Goal: Transaction & Acquisition: Download file/media

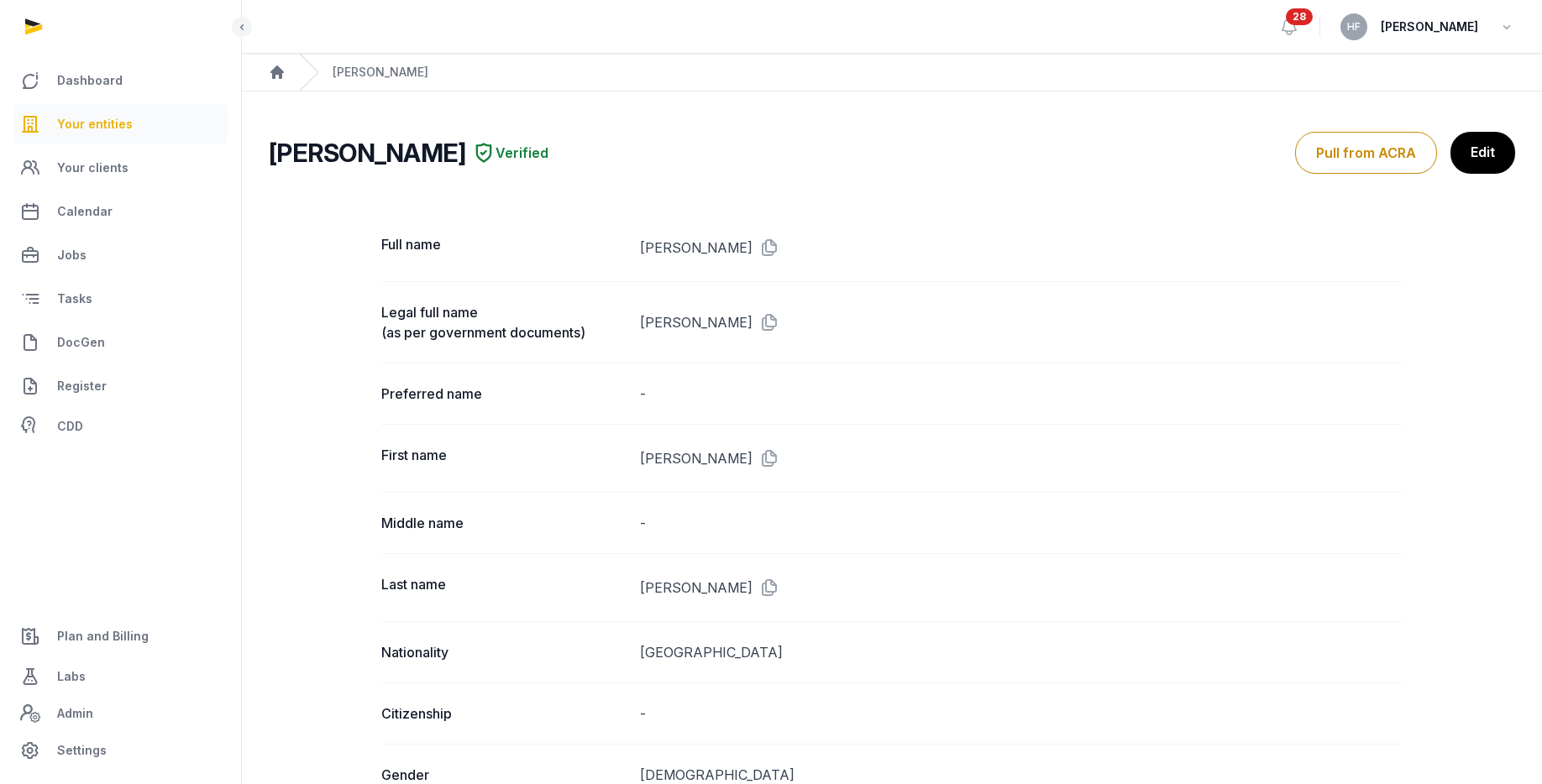
click at [127, 133] on span "Your entities" at bounding box center [94, 125] width 75 height 20
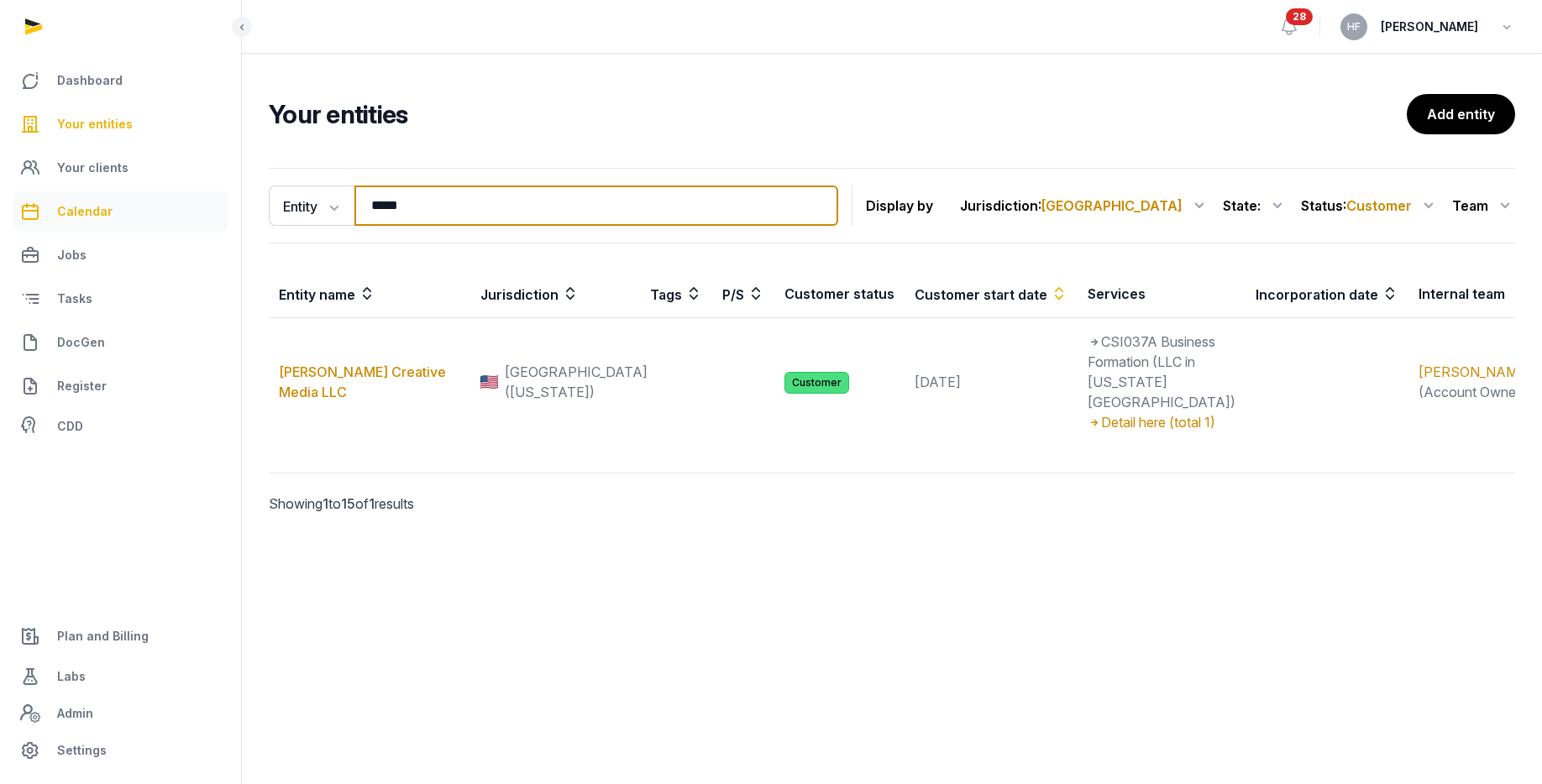
drag, startPoint x: 432, startPoint y: 207, endPoint x: 166, endPoint y: 199, distance: 266.1
click at [210, 196] on div "Dashboard Your entities Your clients Calendar Jobs Tasks DocGen Register CDD Pl…" at bounding box center [771, 392] width 1542 height 784
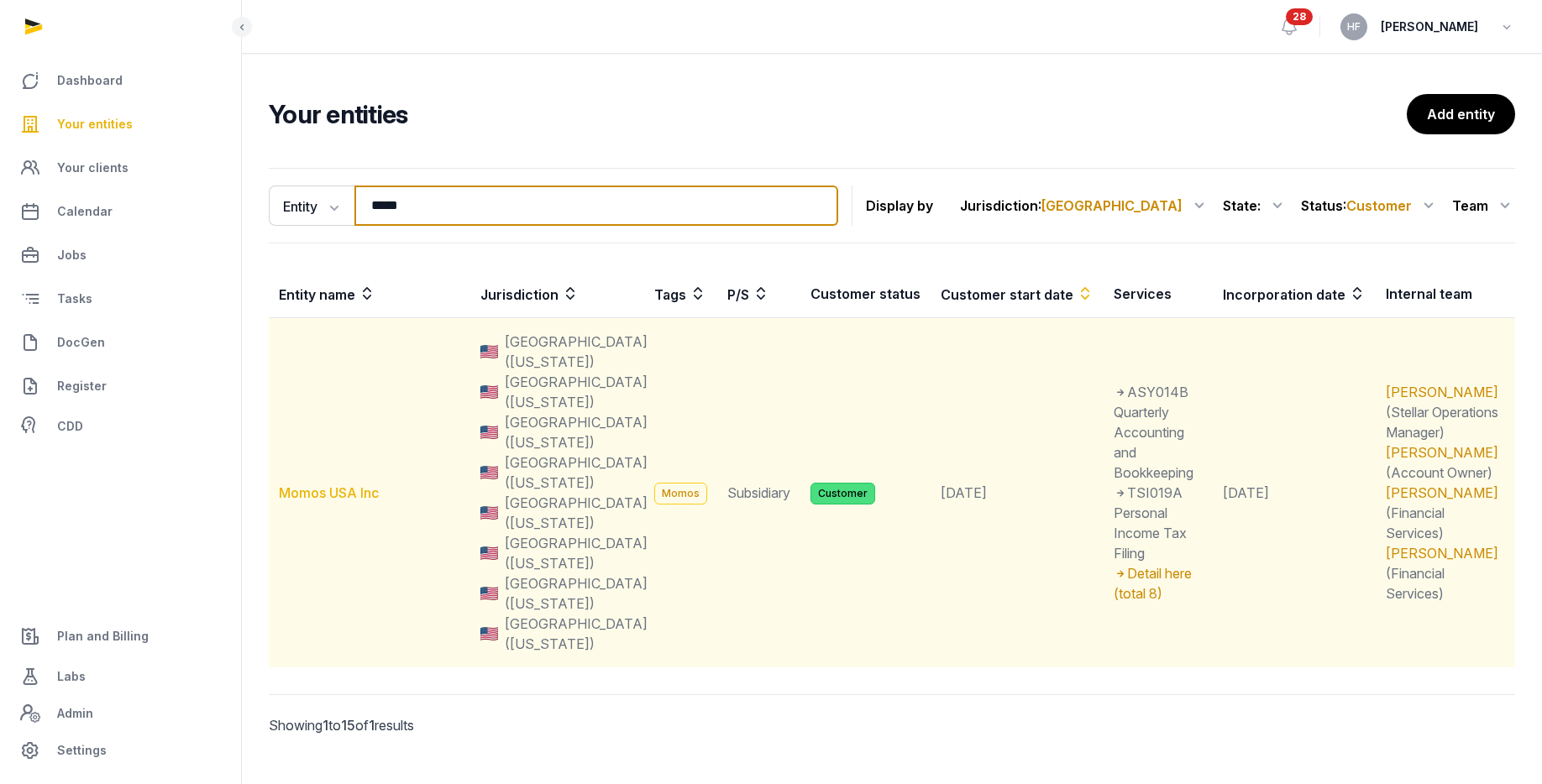
type input "*****"
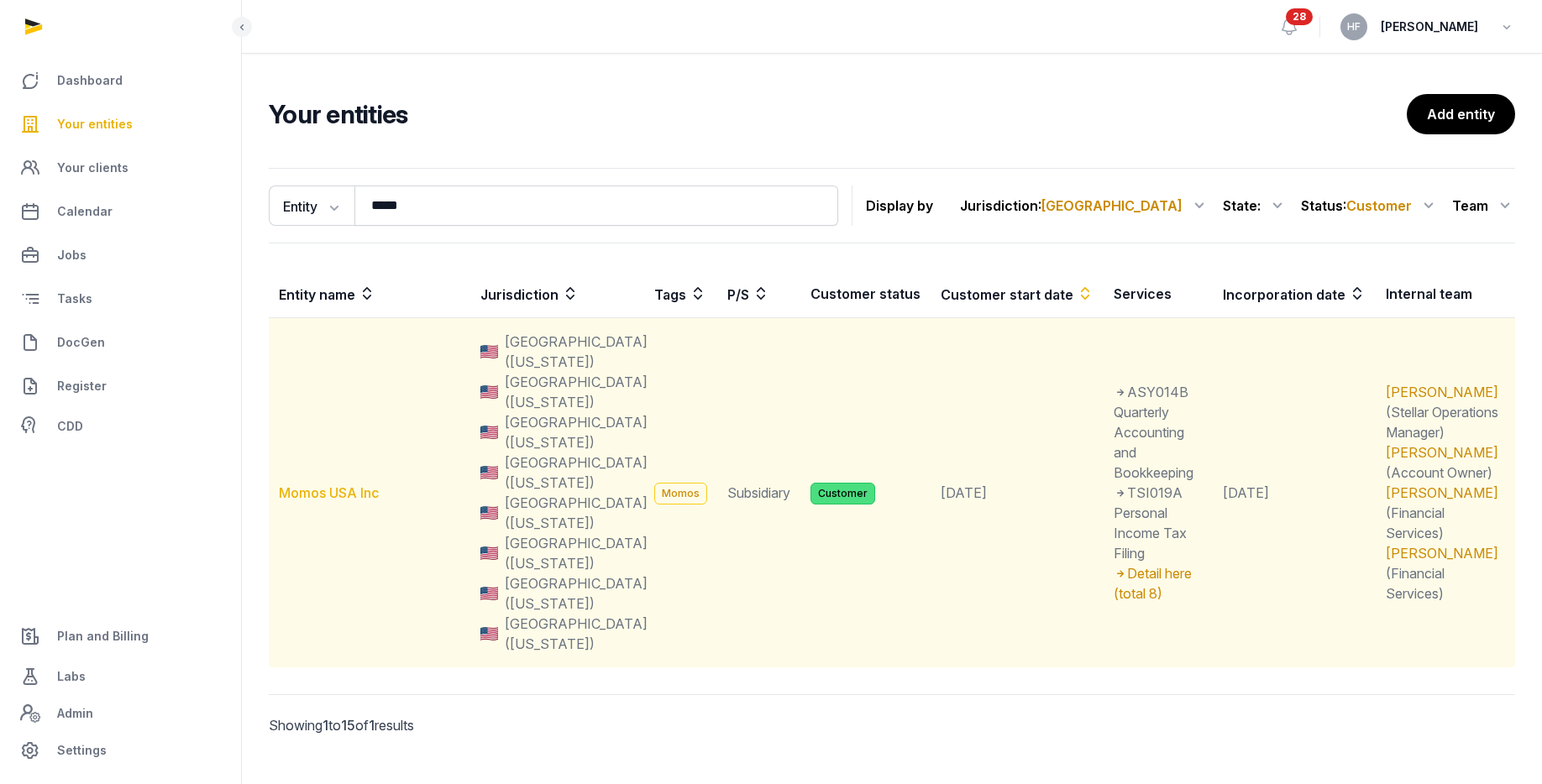
click at [369, 484] on link "Momos USA Inc" at bounding box center [328, 493] width 100 height 17
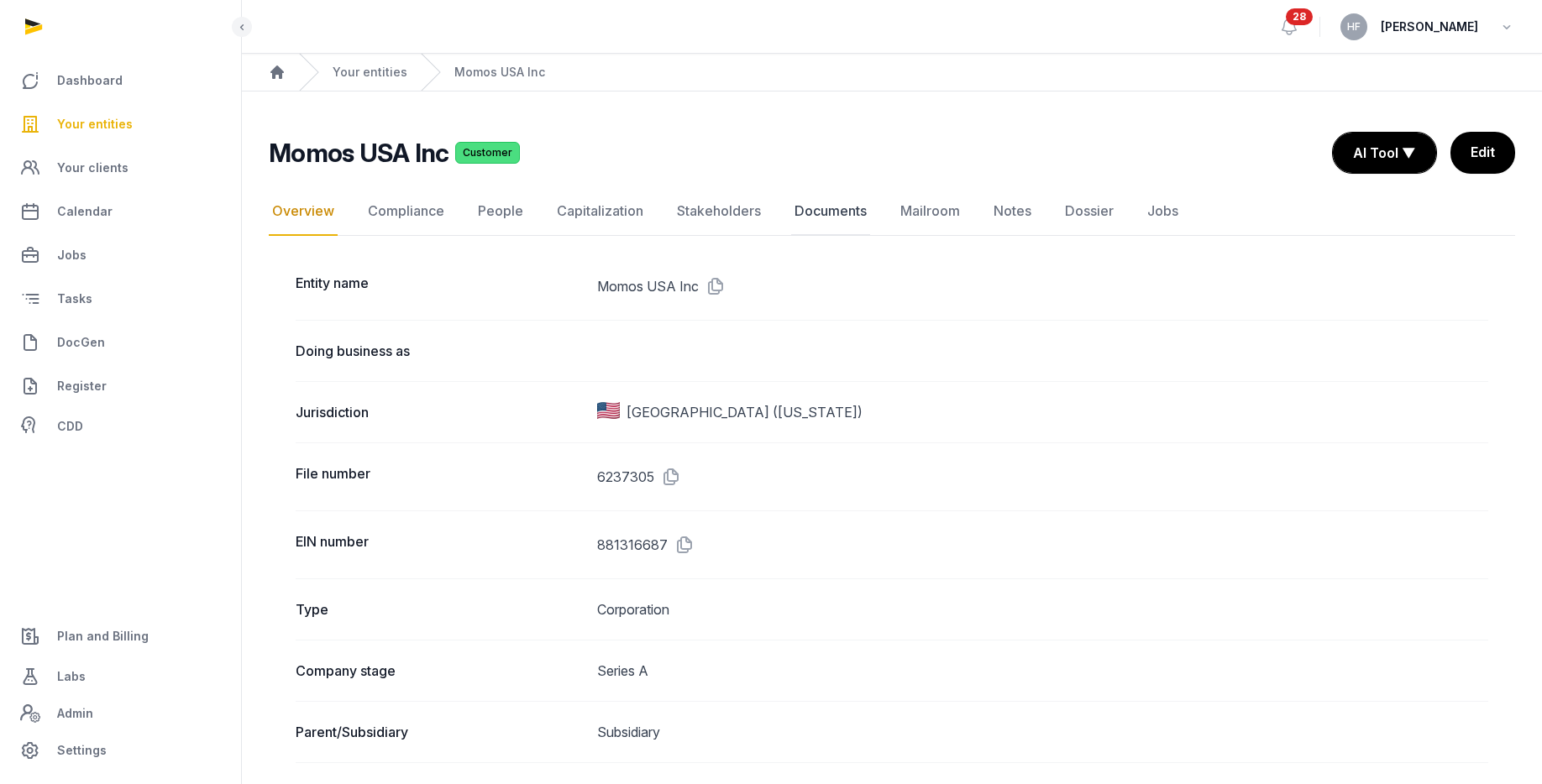
click at [809, 212] on link "Documents" at bounding box center [831, 211] width 79 height 48
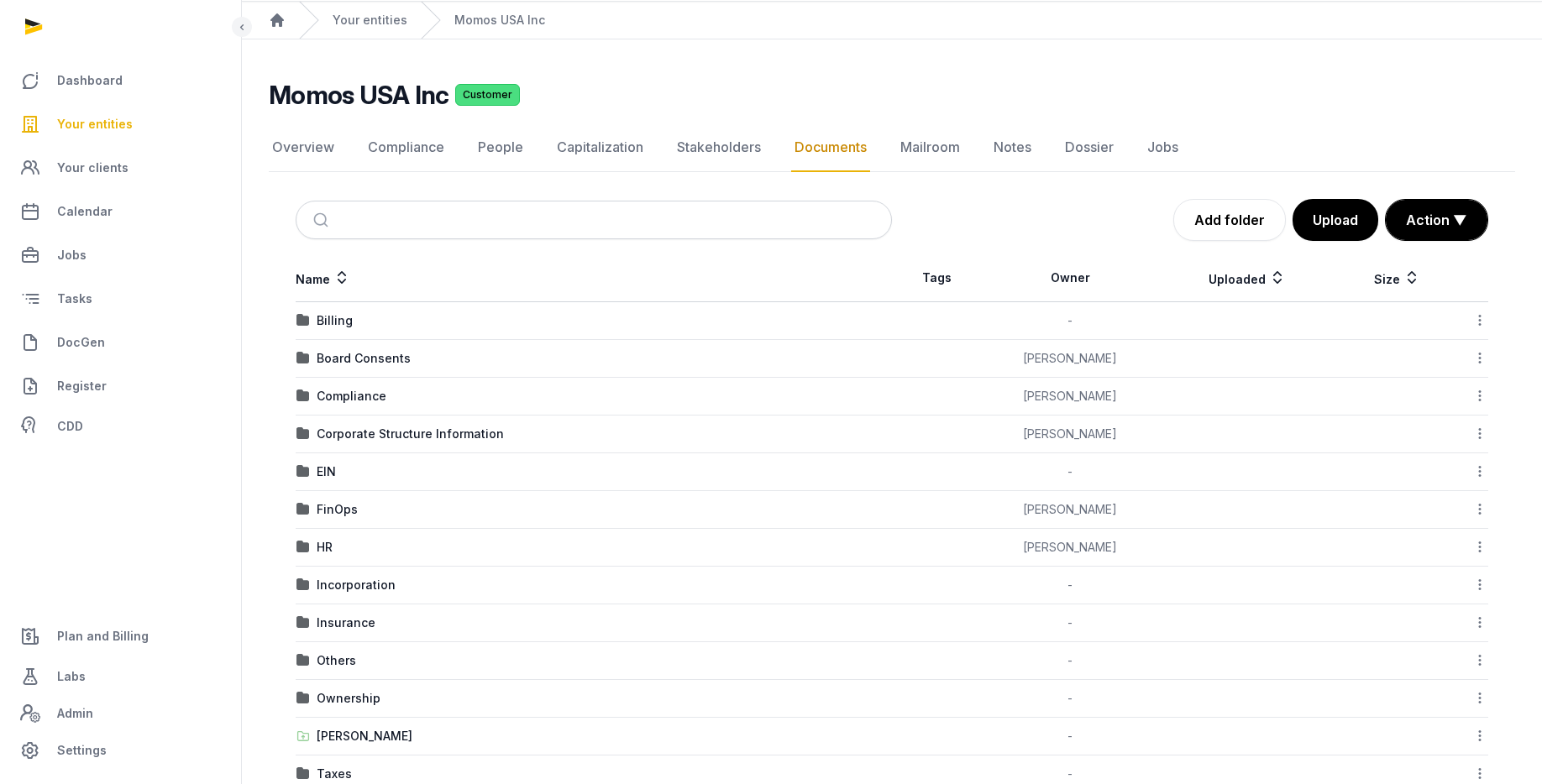
scroll to position [54, 0]
click at [372, 693] on div "Ownership" at bounding box center [348, 697] width 64 height 17
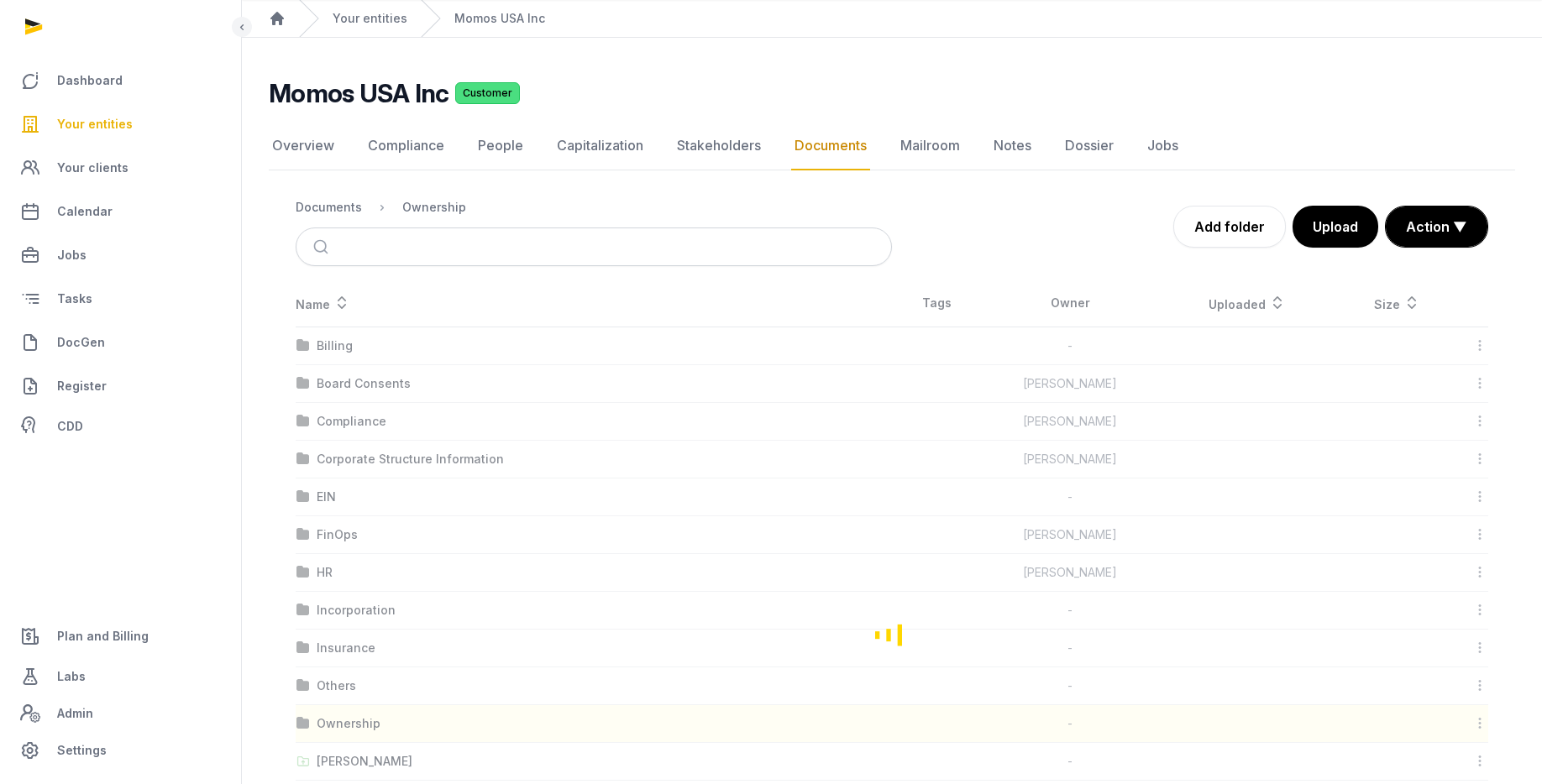
scroll to position [0, 0]
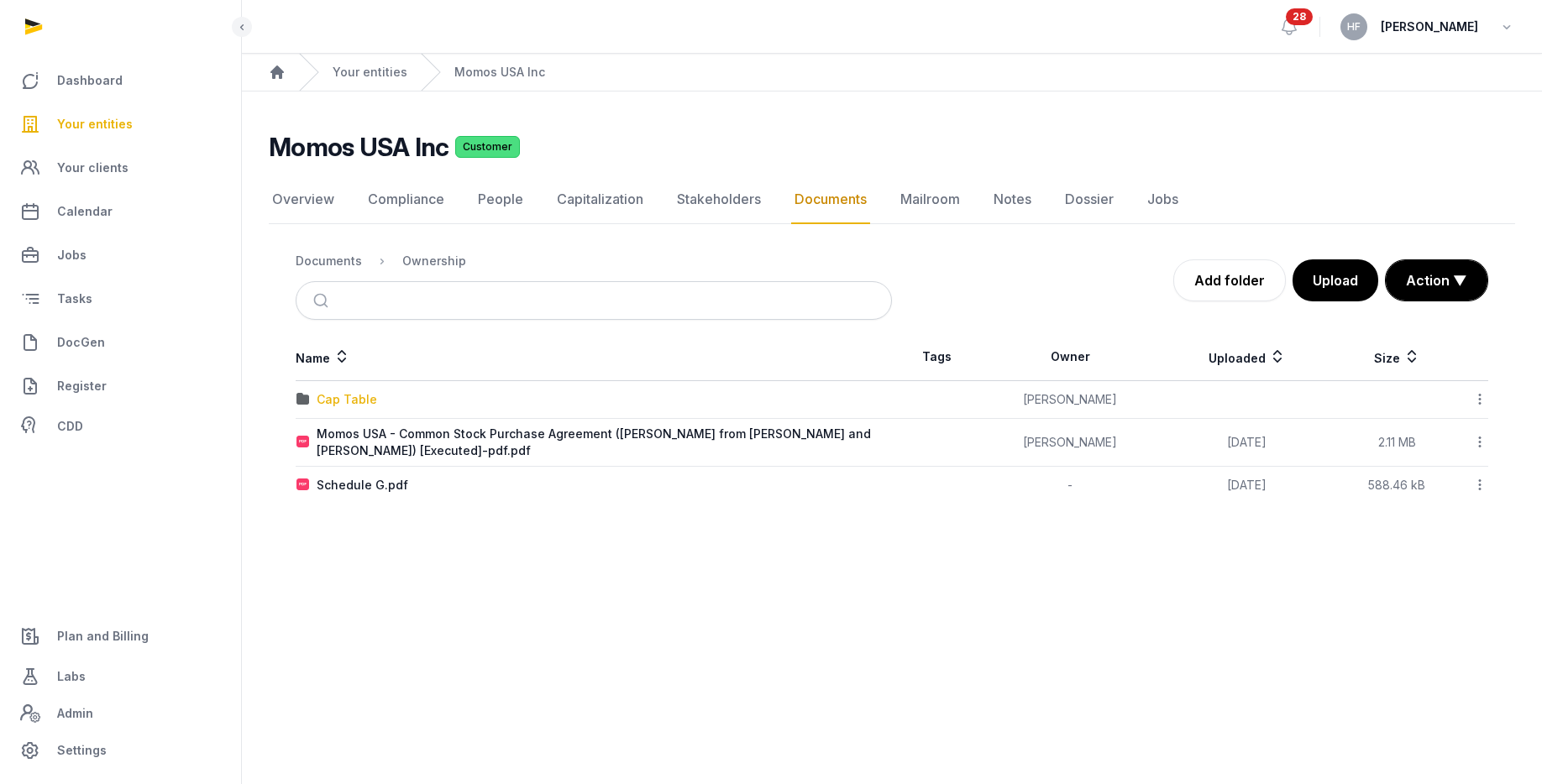
click at [356, 398] on div "Cap Table" at bounding box center [346, 399] width 61 height 17
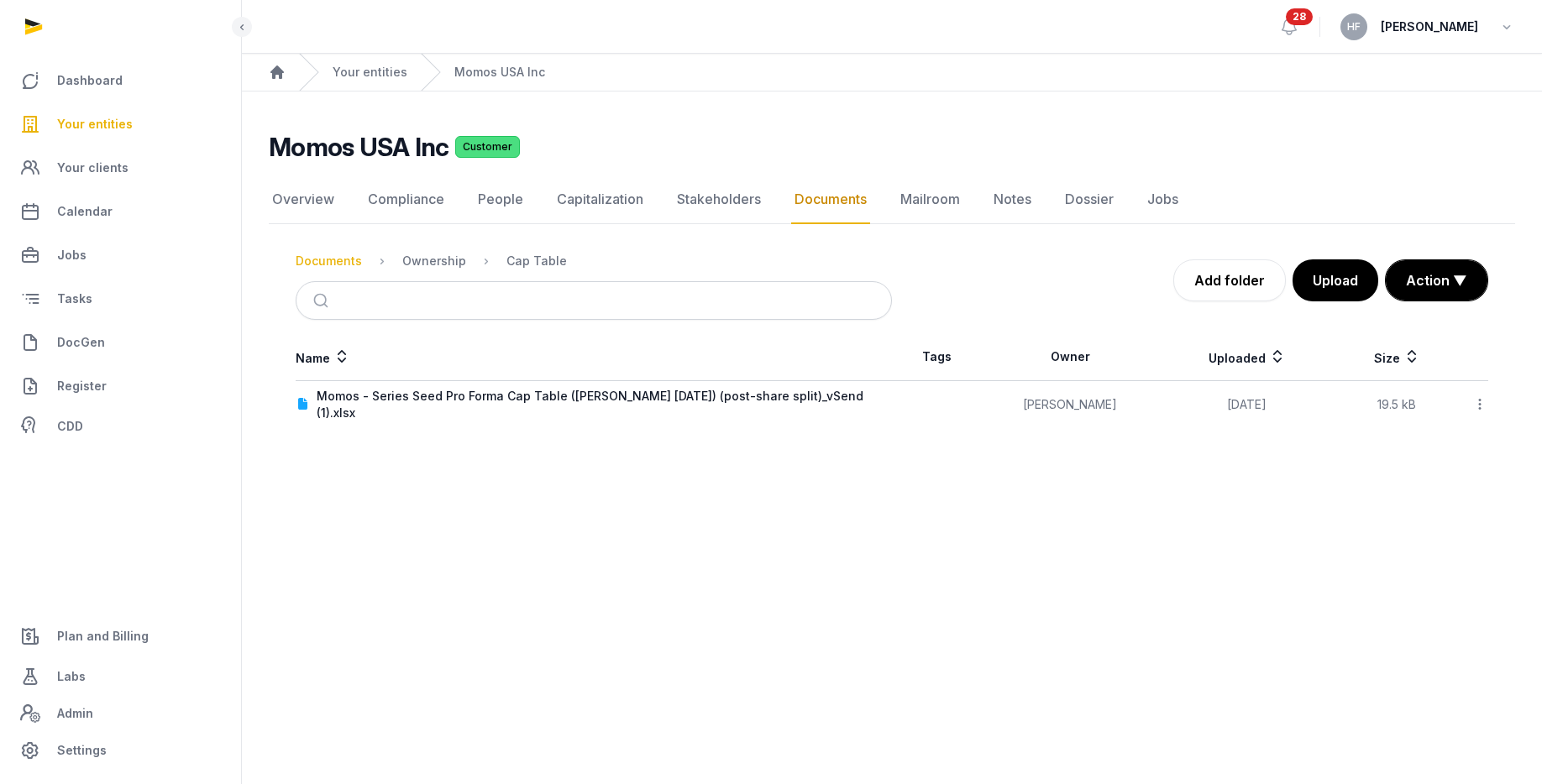
click at [339, 261] on div "Documents" at bounding box center [328, 261] width 66 height 17
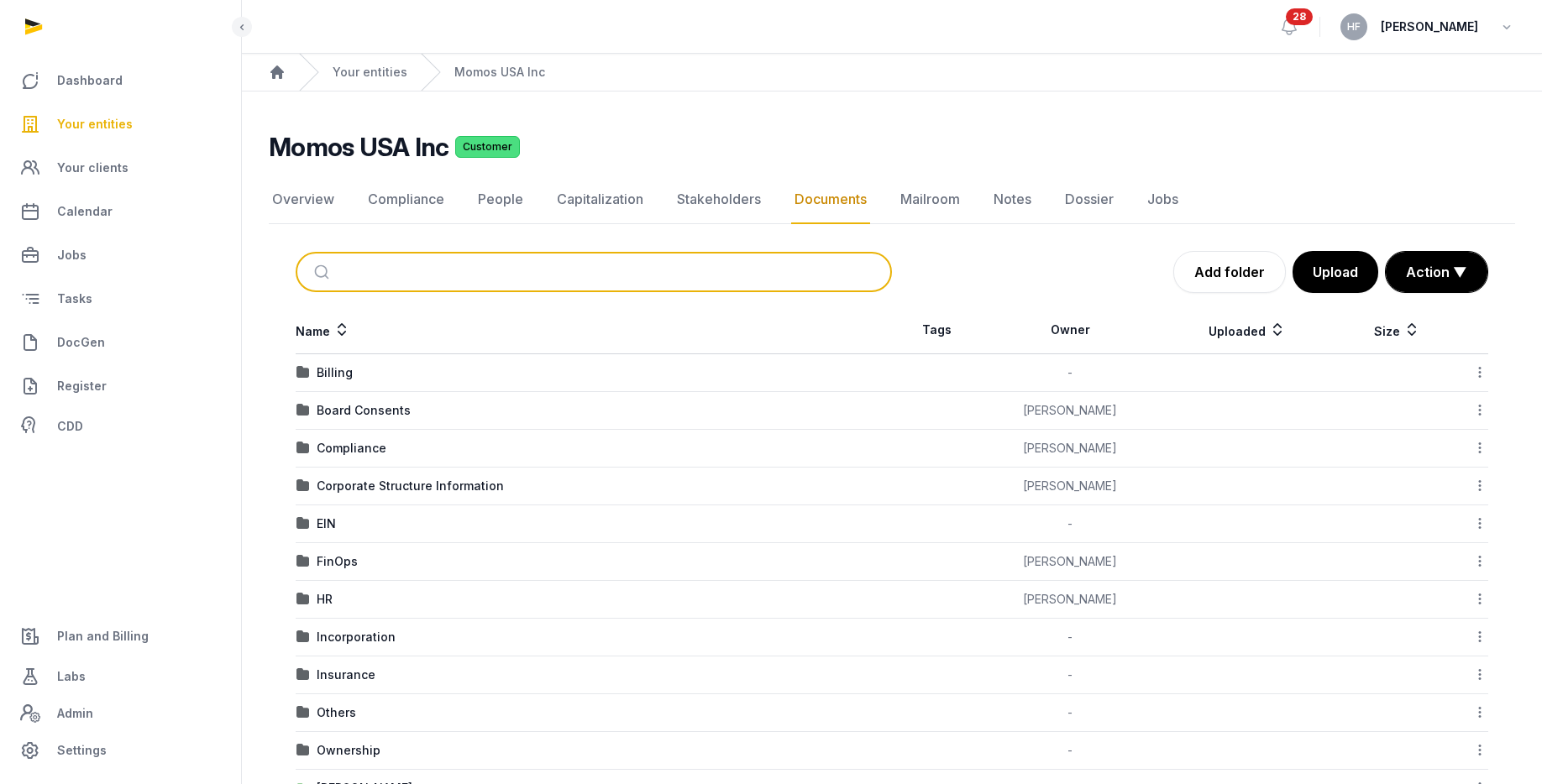
click at [417, 270] on input "search" at bounding box center [614, 272] width 540 height 37
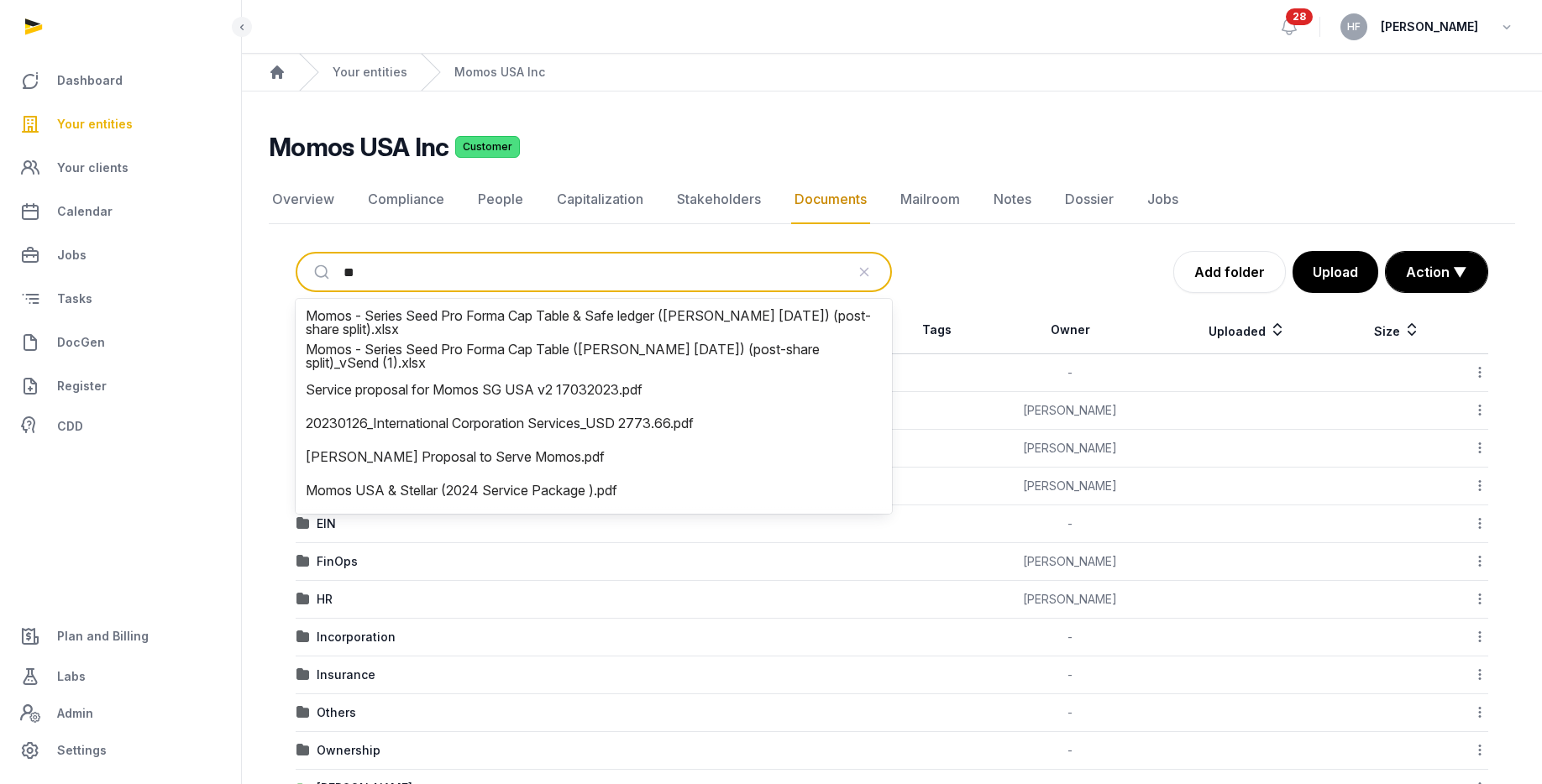
type input "*"
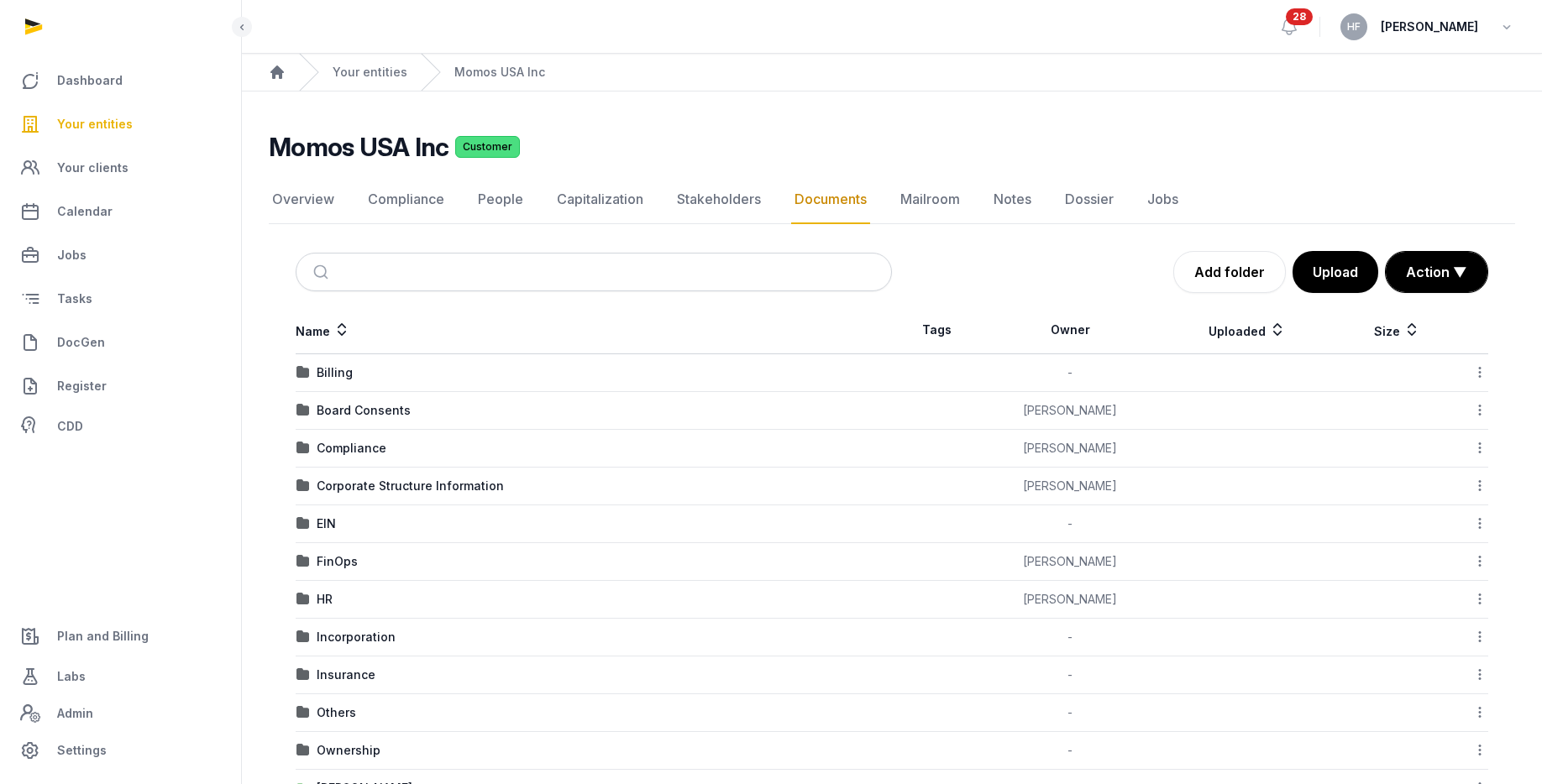
click at [255, 258] on div "Momos USA Inc Customer Documents Overview Compliance People Capitalization Stak…" at bounding box center [892, 574] width 1300 height 885
click at [373, 61] on div "Your entities" at bounding box center [353, 73] width 108 height 37
click at [375, 71] on link "Your entities" at bounding box center [370, 73] width 74 height 17
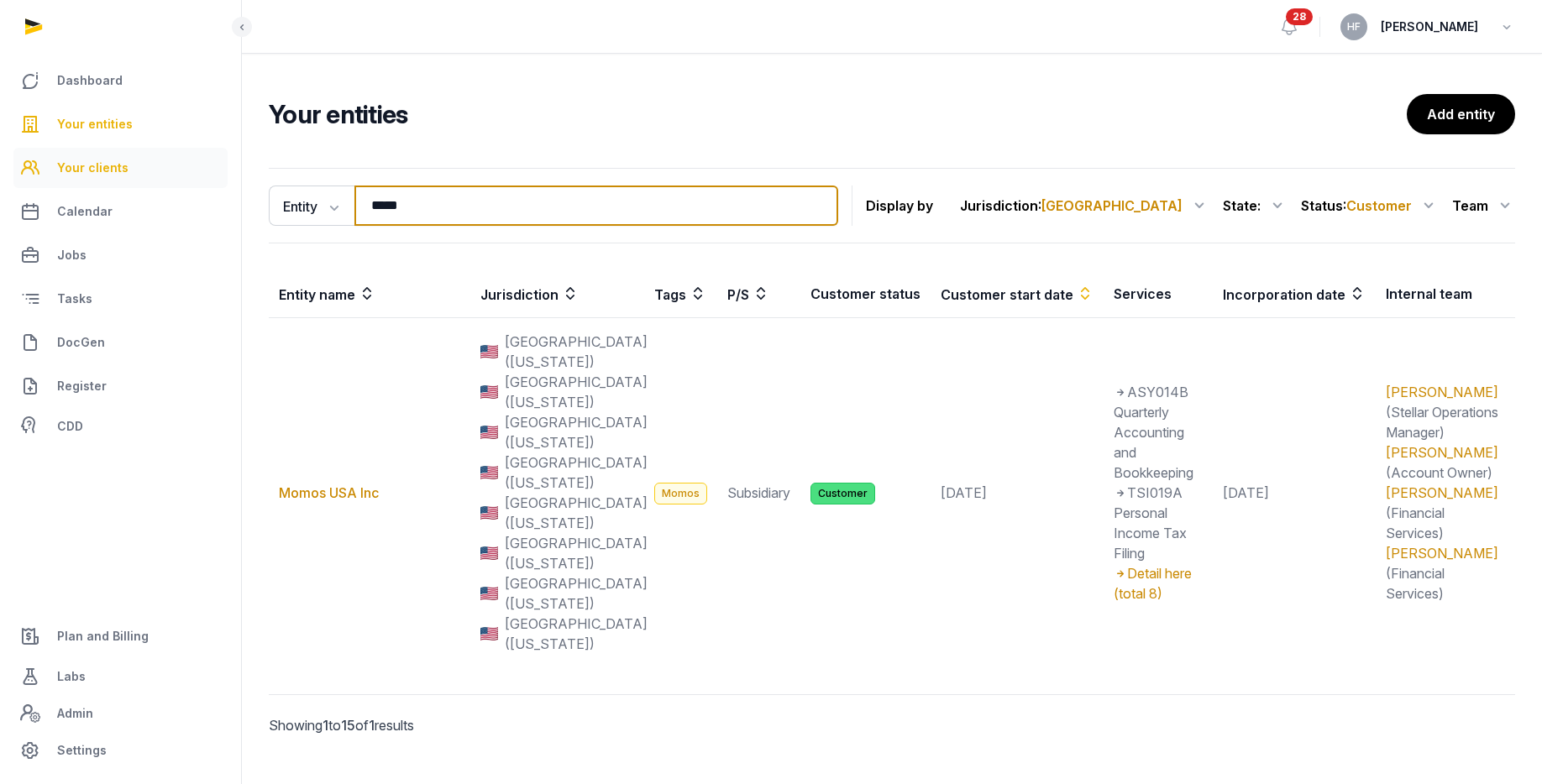
drag, startPoint x: 440, startPoint y: 210, endPoint x: 107, endPoint y: 180, distance: 334.3
click at [147, 181] on div "Dashboard Your entities Your clients Calendar Jobs Tasks DocGen Register CDD Pl…" at bounding box center [771, 408] width 1542 height 817
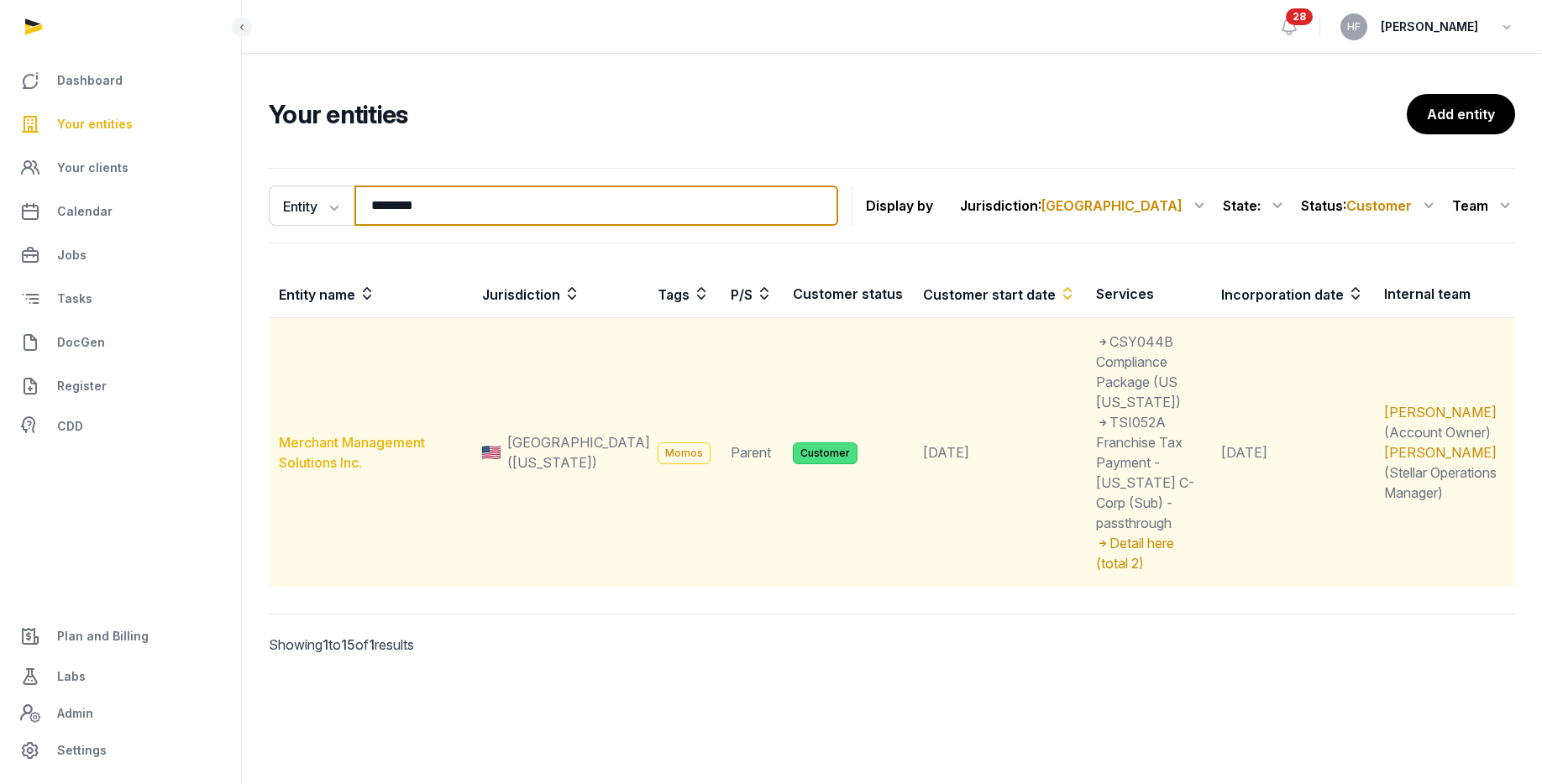
type input "********"
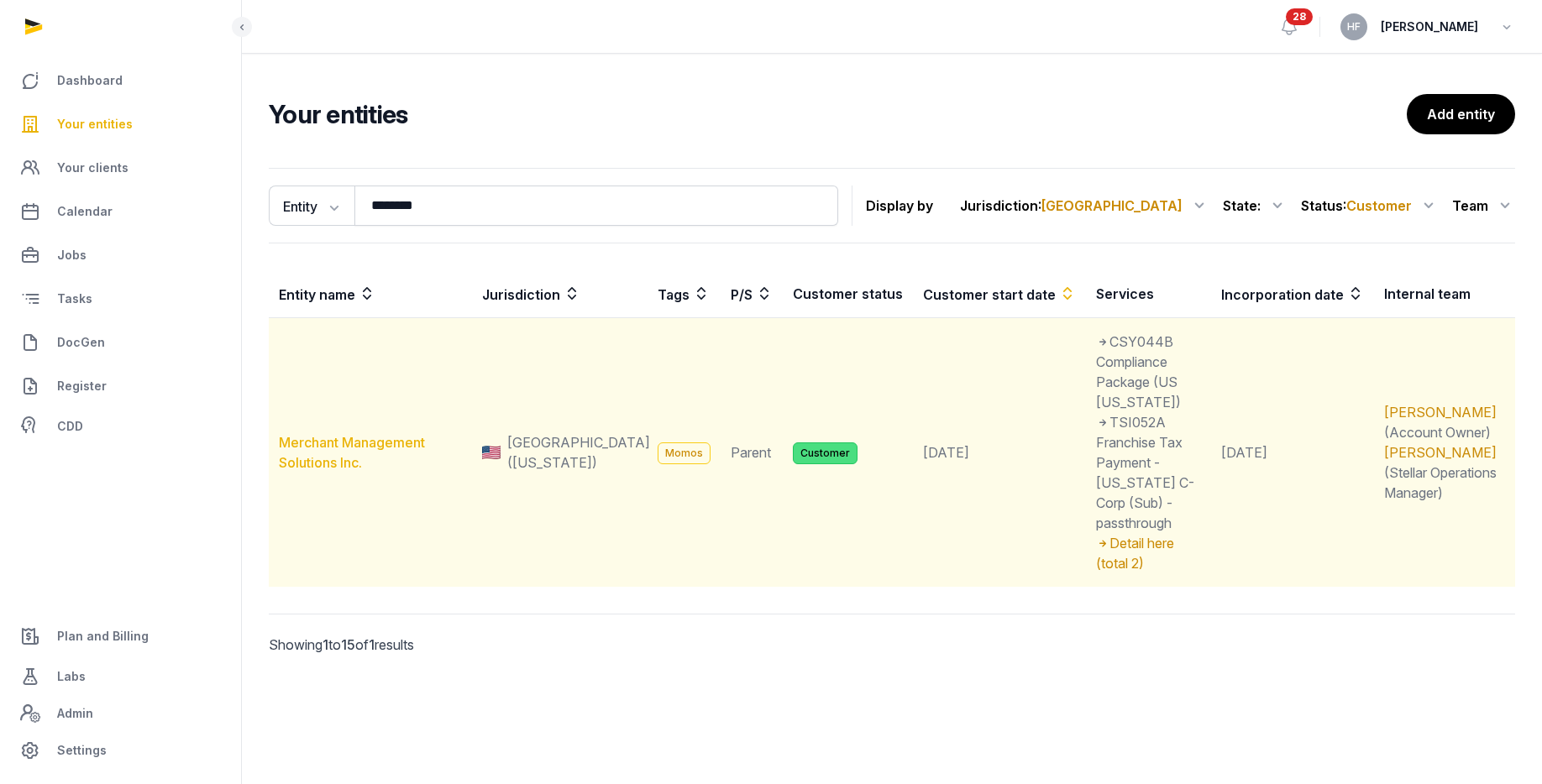
click at [341, 434] on link "Merchant Management Solutions Inc." at bounding box center [351, 453] width 146 height 37
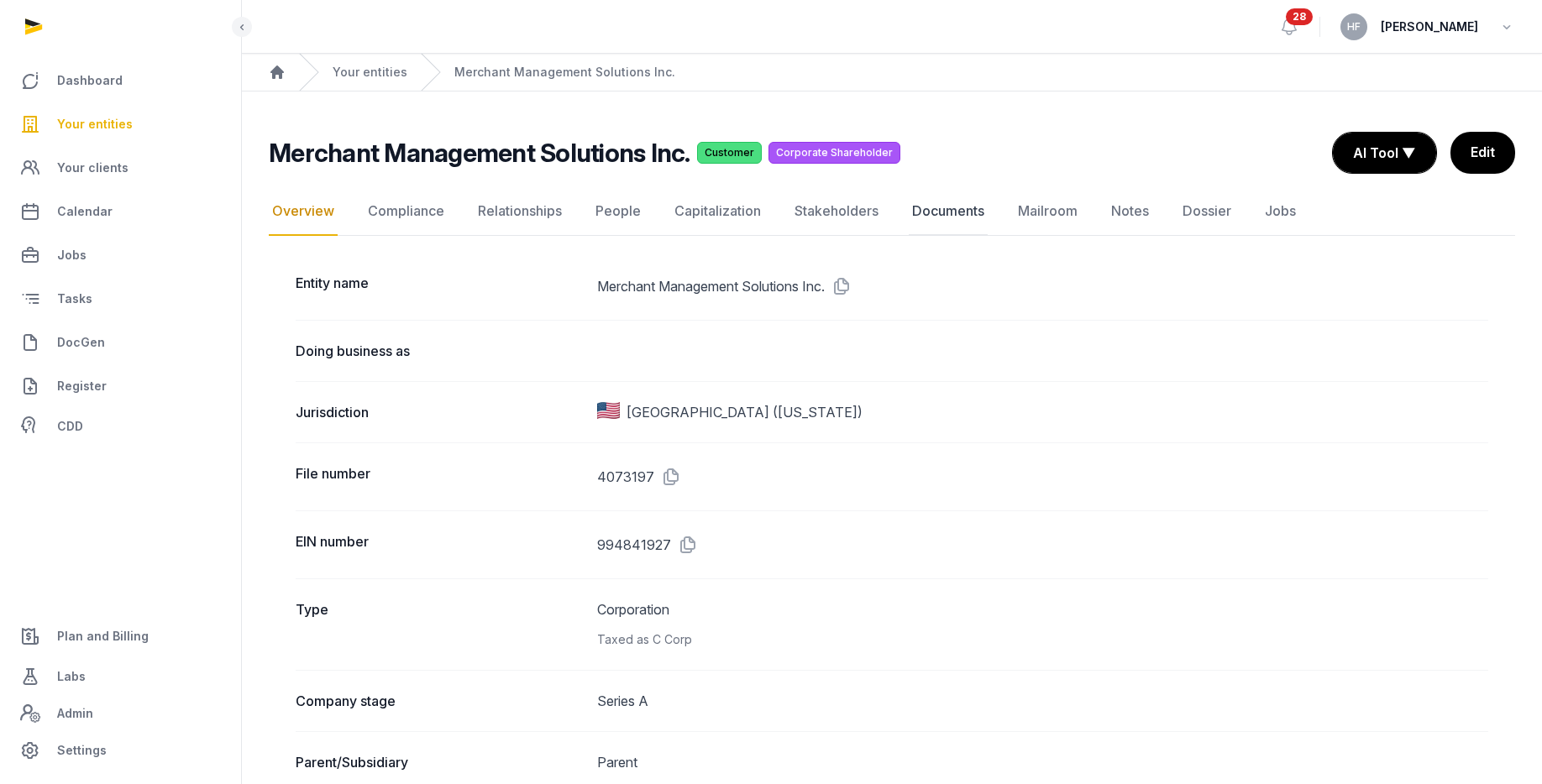
click at [936, 211] on link "Documents" at bounding box center [948, 211] width 79 height 48
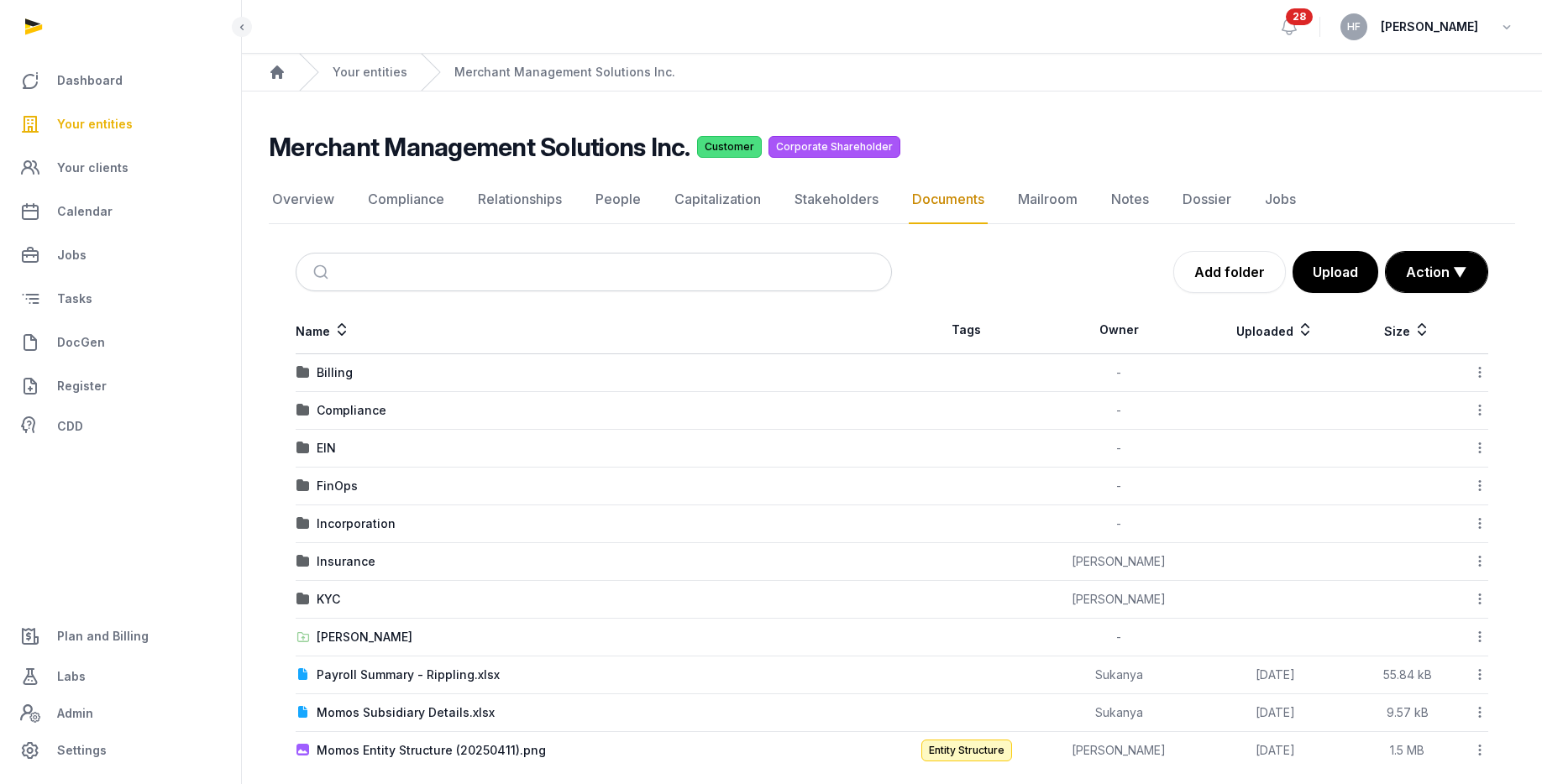
scroll to position [19, 0]
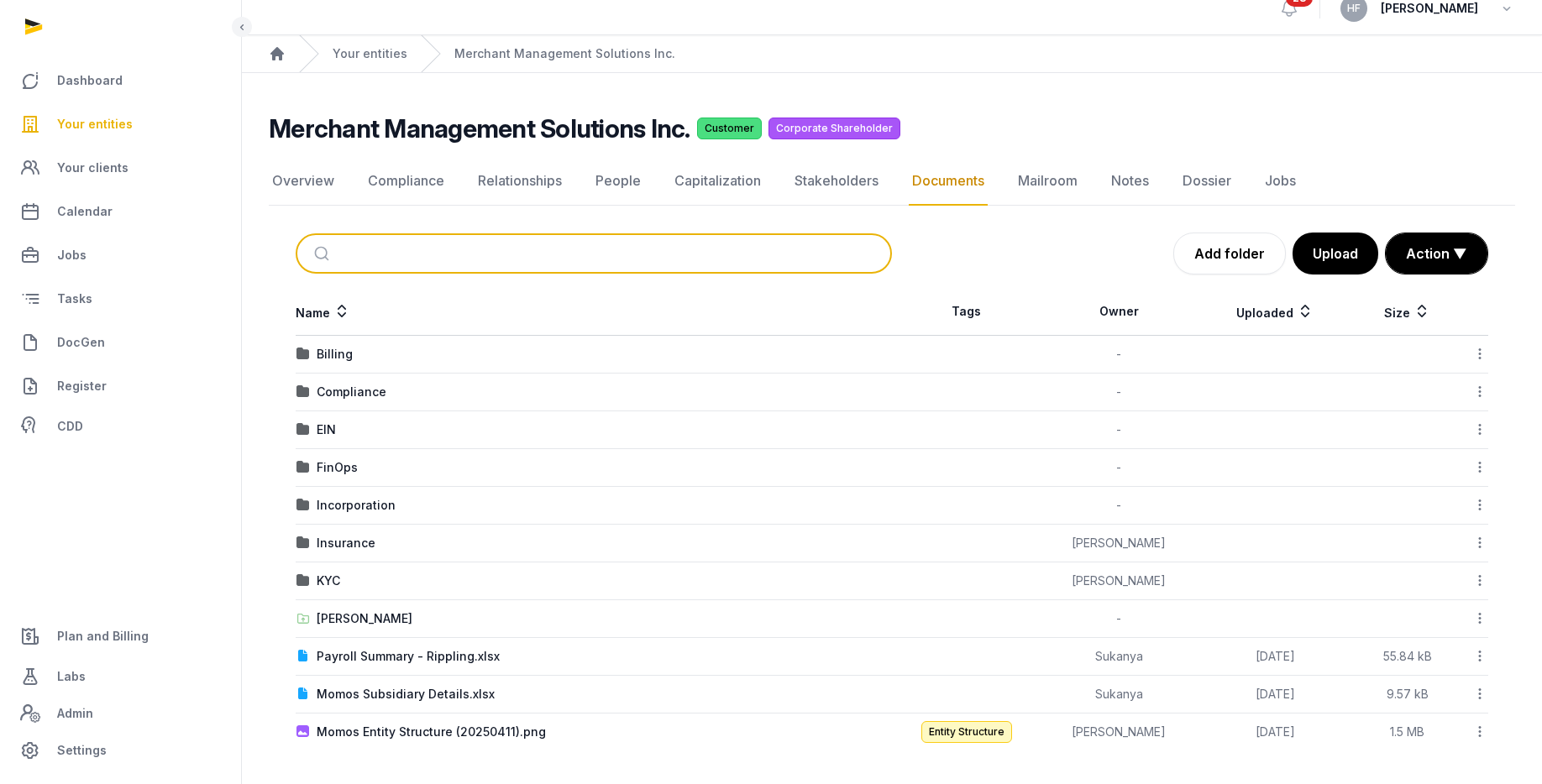
click at [415, 243] on input "search" at bounding box center [614, 254] width 540 height 37
type input "*"
type input "*********"
click at [304, 236] on button "submit" at bounding box center [323, 254] width 39 height 37
drag, startPoint x: 502, startPoint y: 258, endPoint x: 291, endPoint y: 248, distance: 211.2
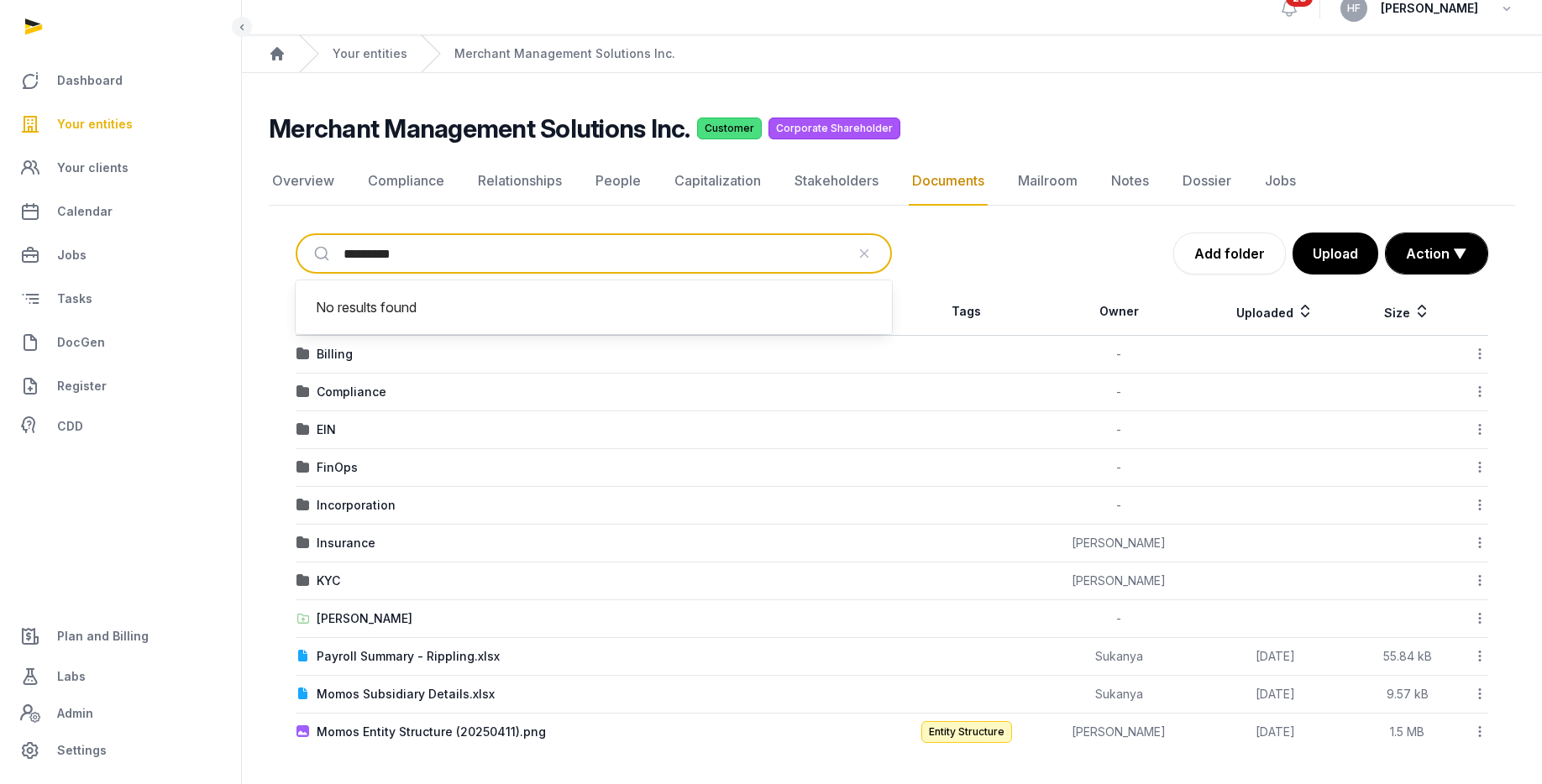
click at [291, 248] on div "Documents ********* Add folder Upload Action ▼ Start select Move Delete" at bounding box center [892, 253] width 1246 height 42
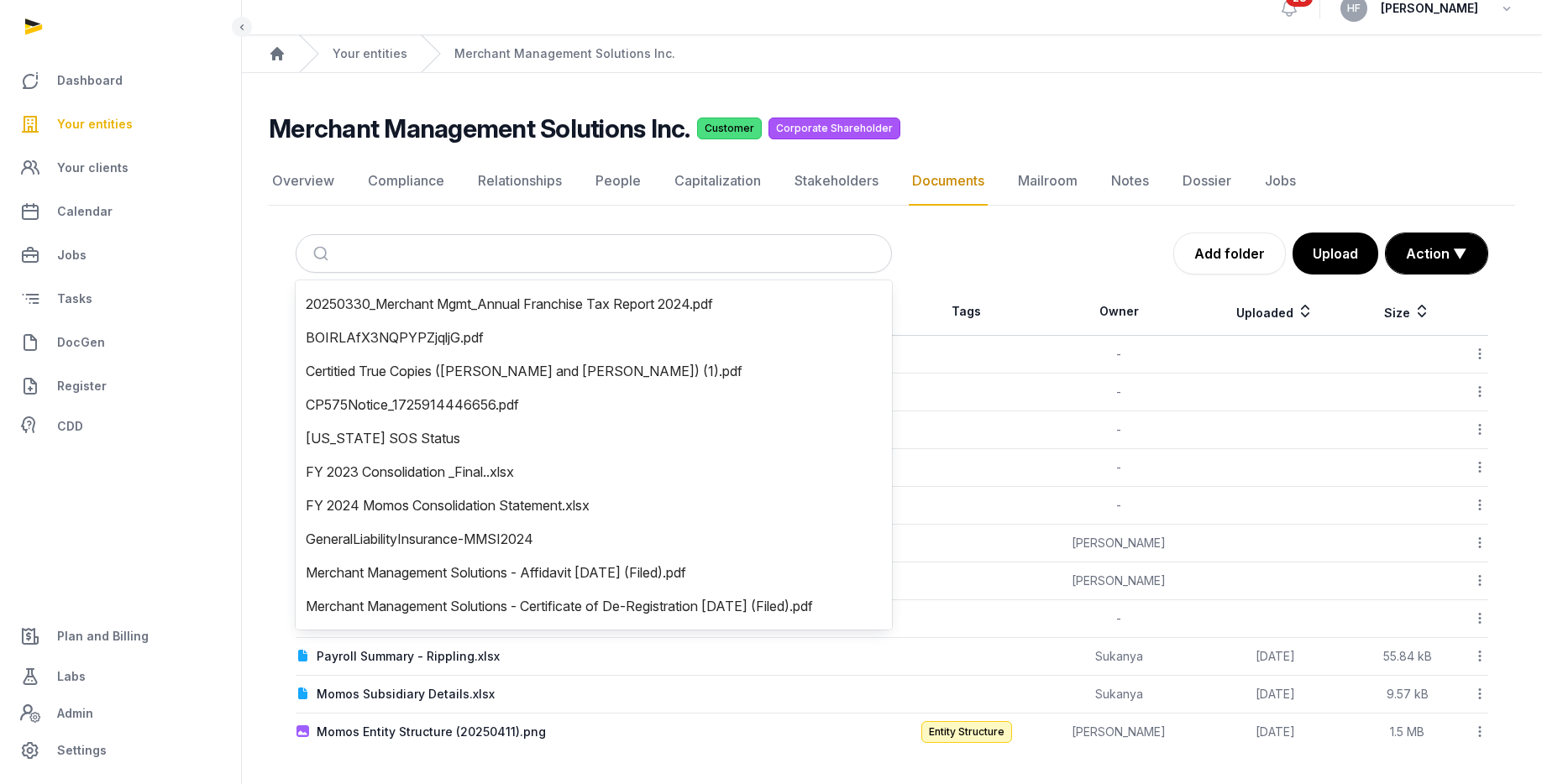
click at [269, 241] on div "Documents Add folder Upload Action ▼ Start select Move Delete" at bounding box center [892, 253] width 1246 height 42
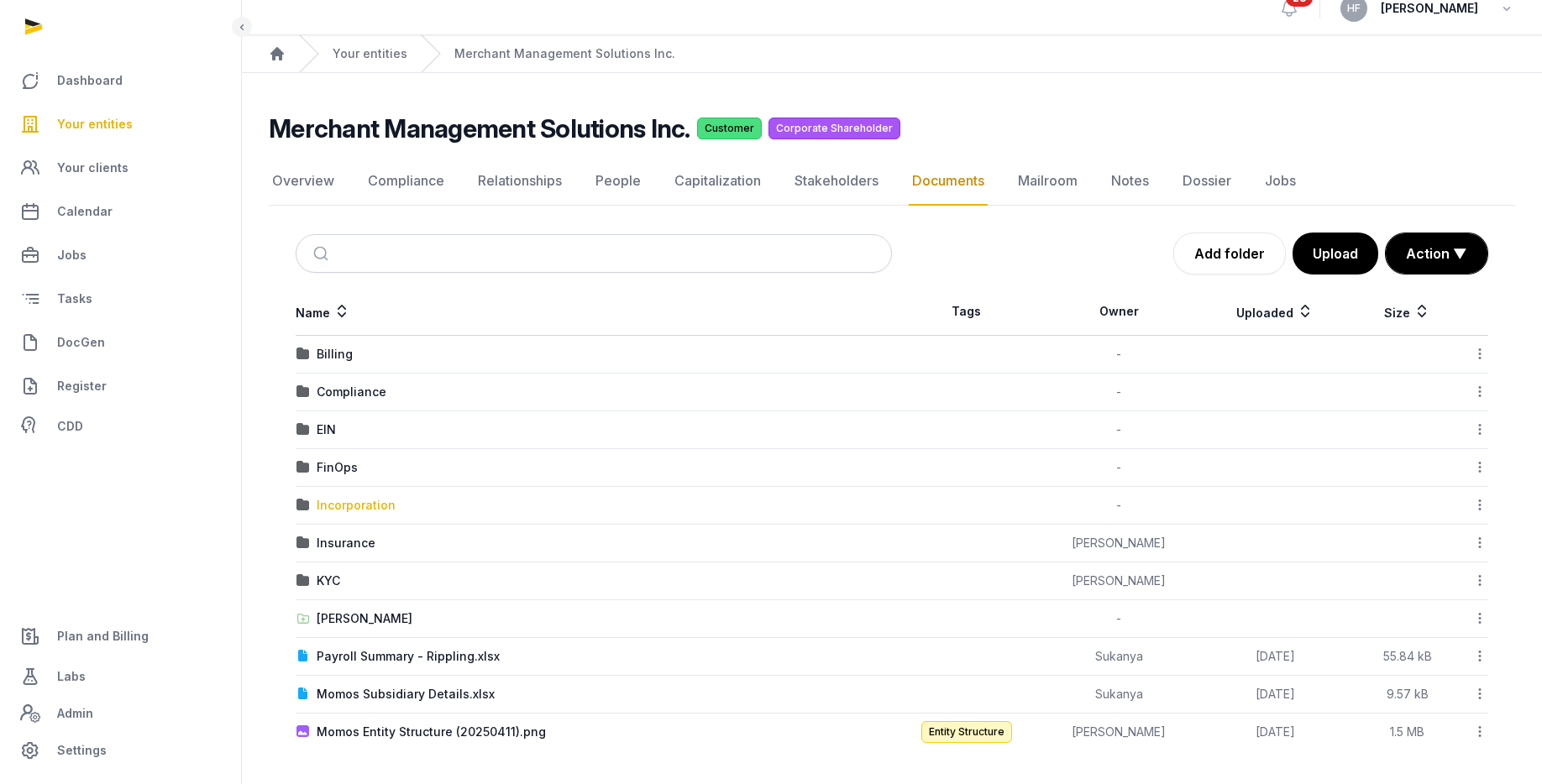
click at [364, 507] on div "Incorporation" at bounding box center [356, 506] width 79 height 17
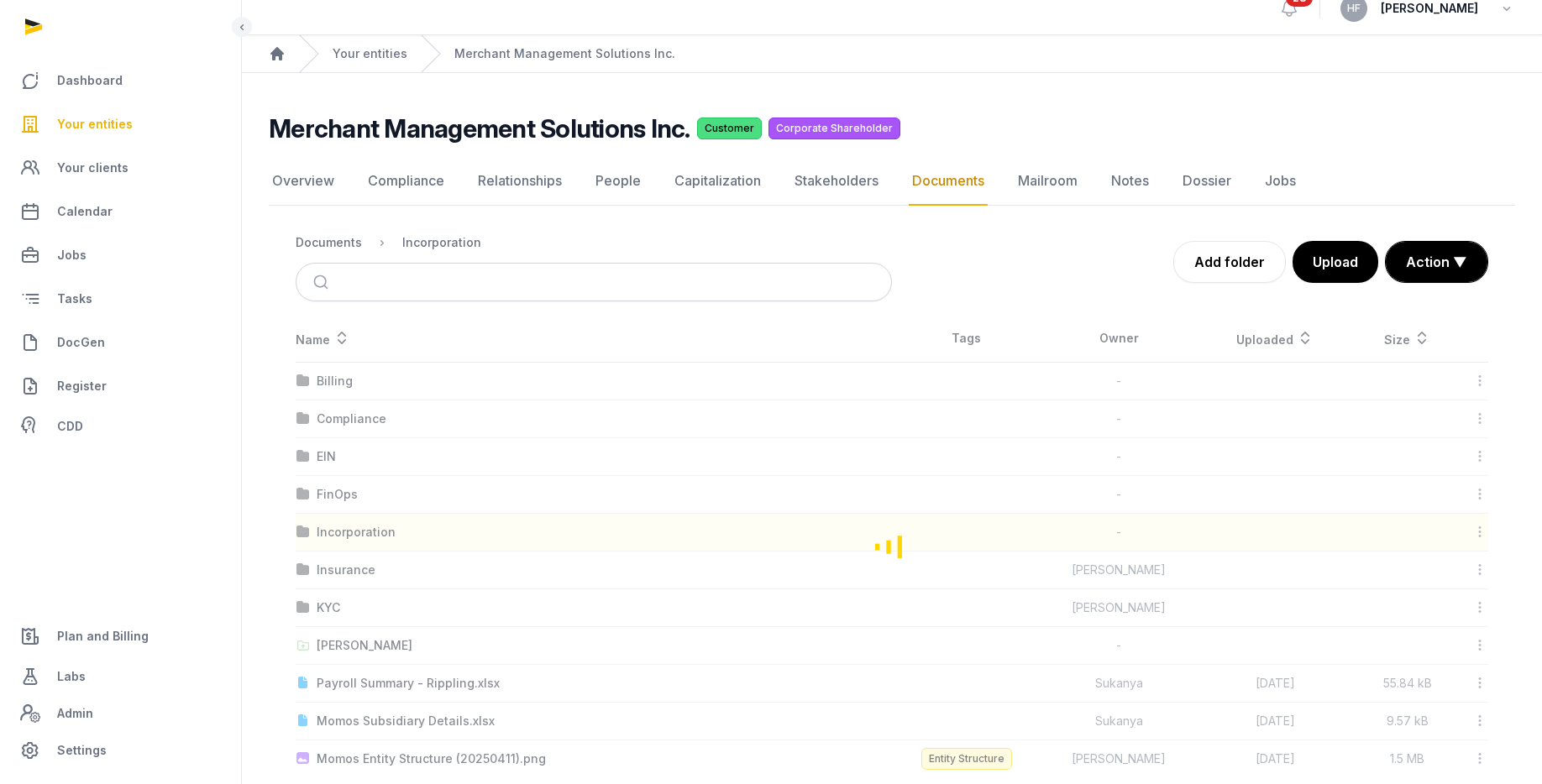
scroll to position [0, 0]
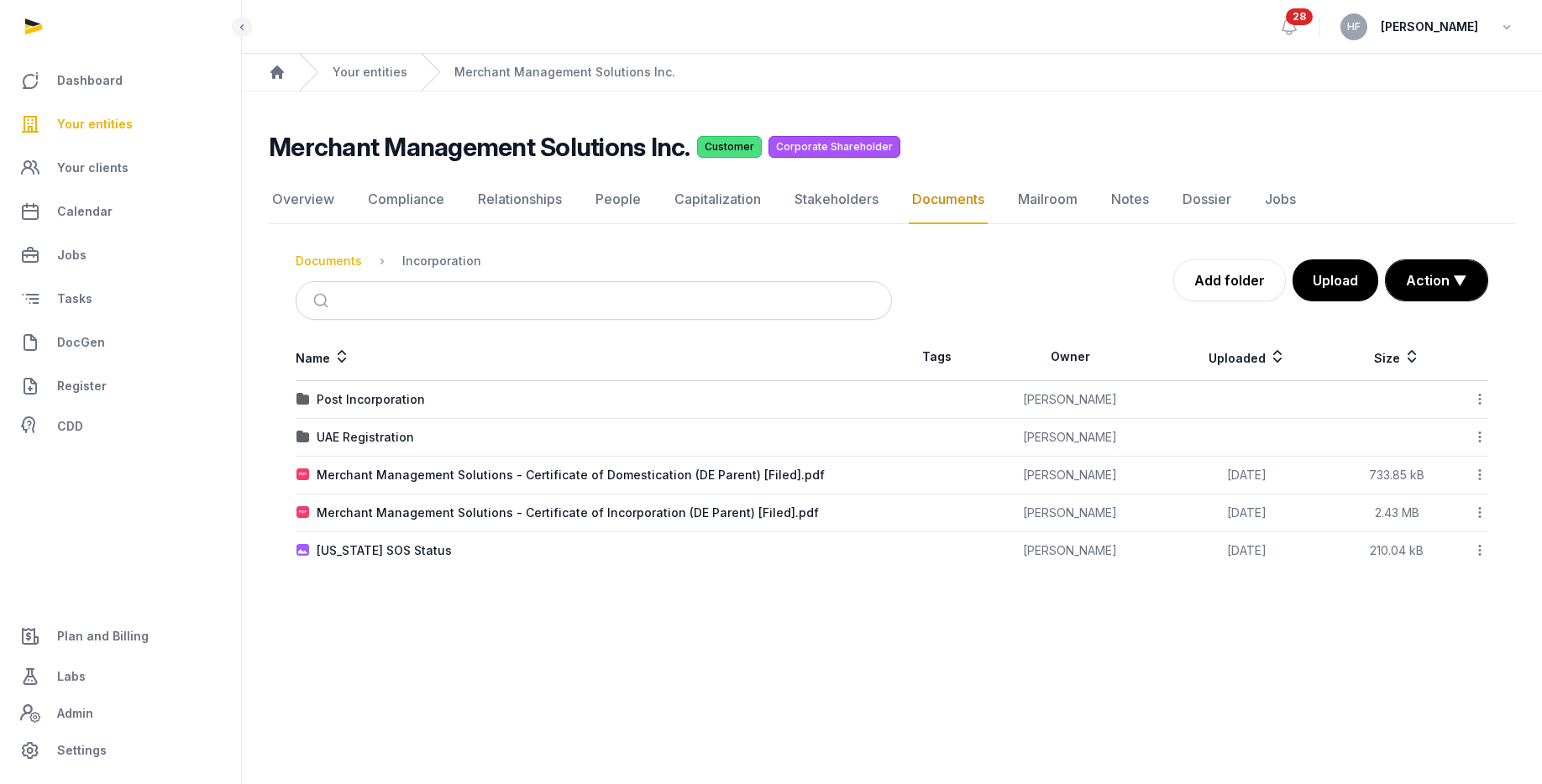
click at [339, 259] on div "Documents" at bounding box center [328, 261] width 66 height 17
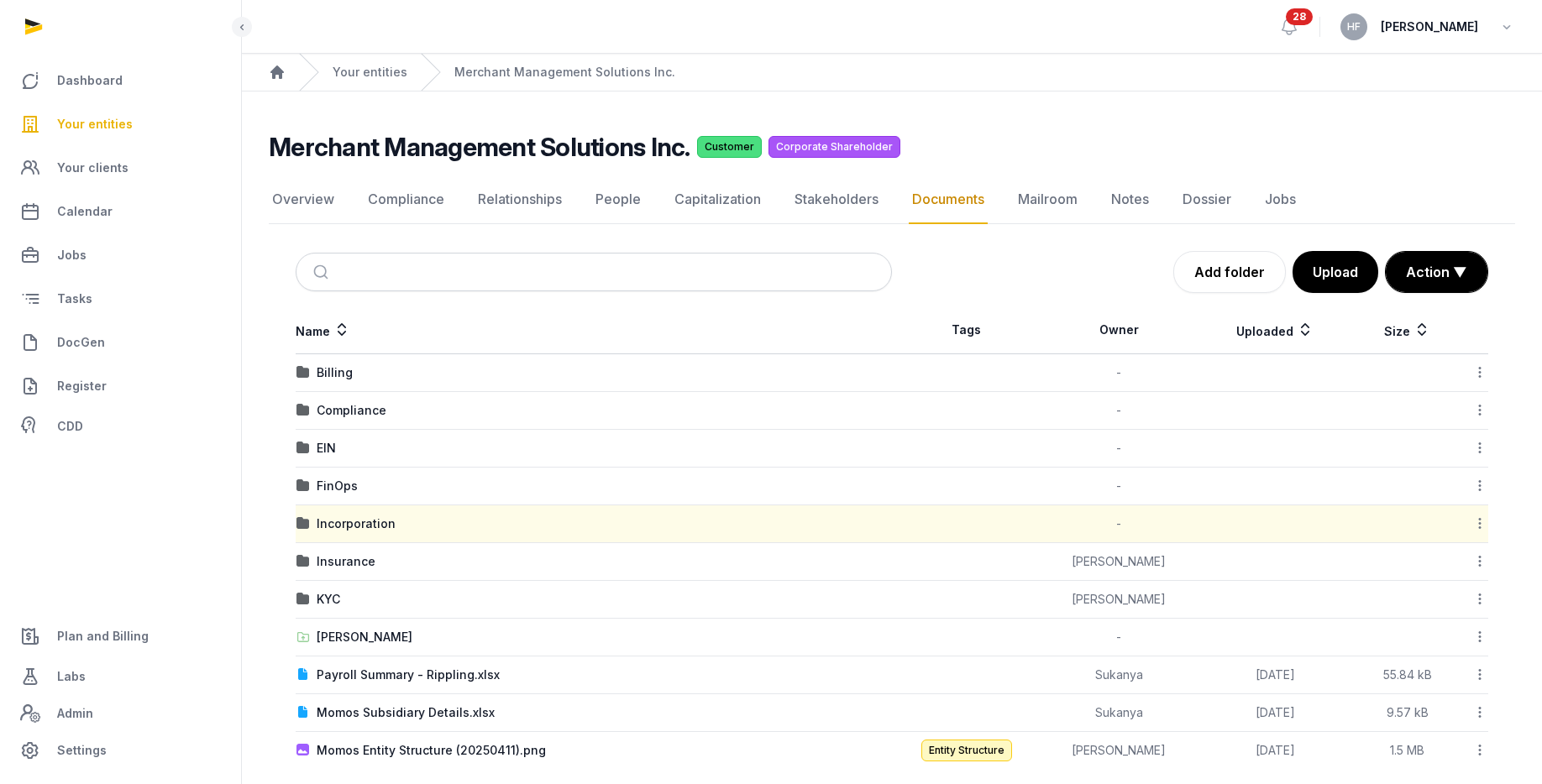
scroll to position [19, 0]
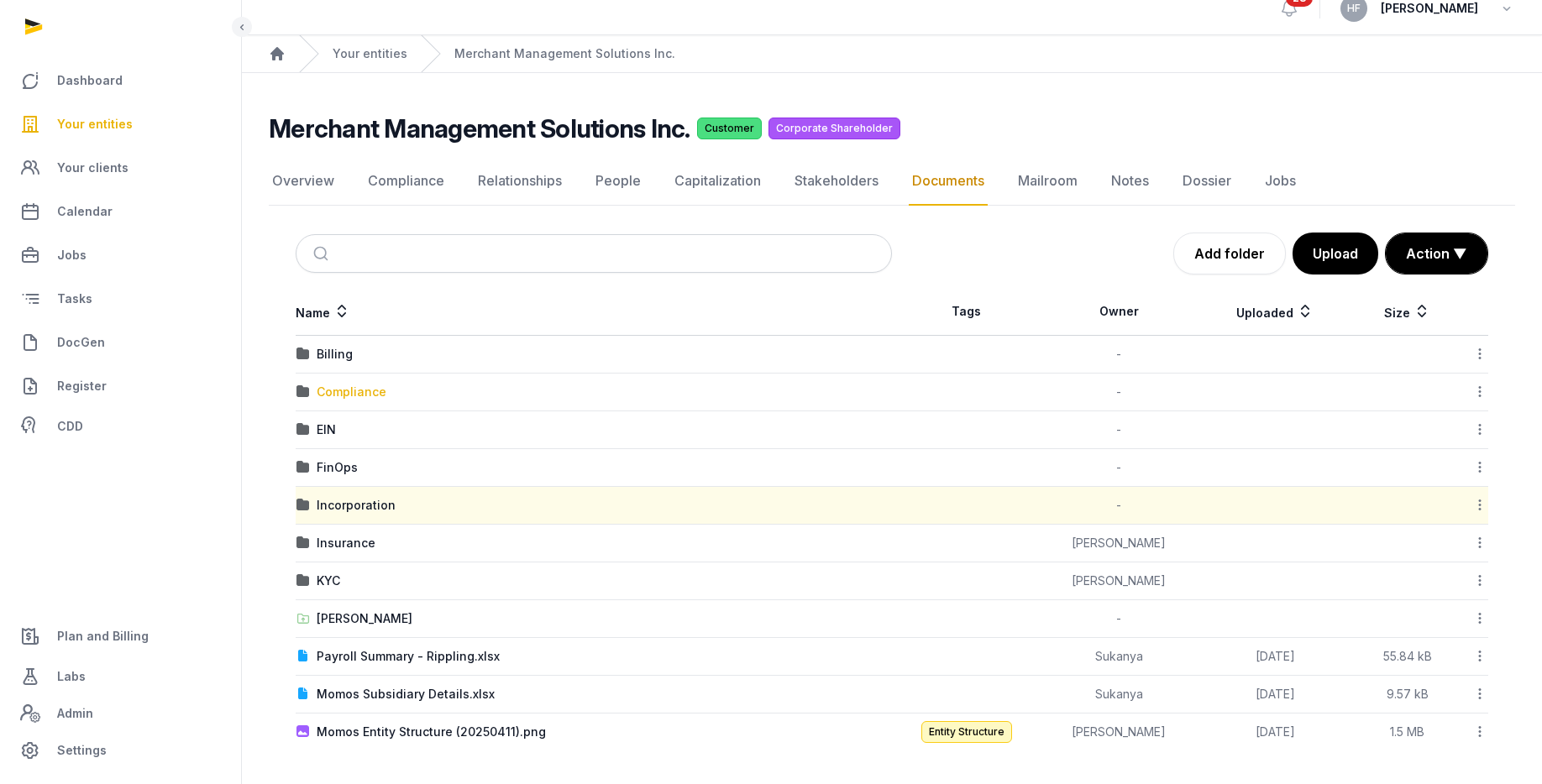
click at [351, 391] on div "Compliance" at bounding box center [351, 392] width 70 height 17
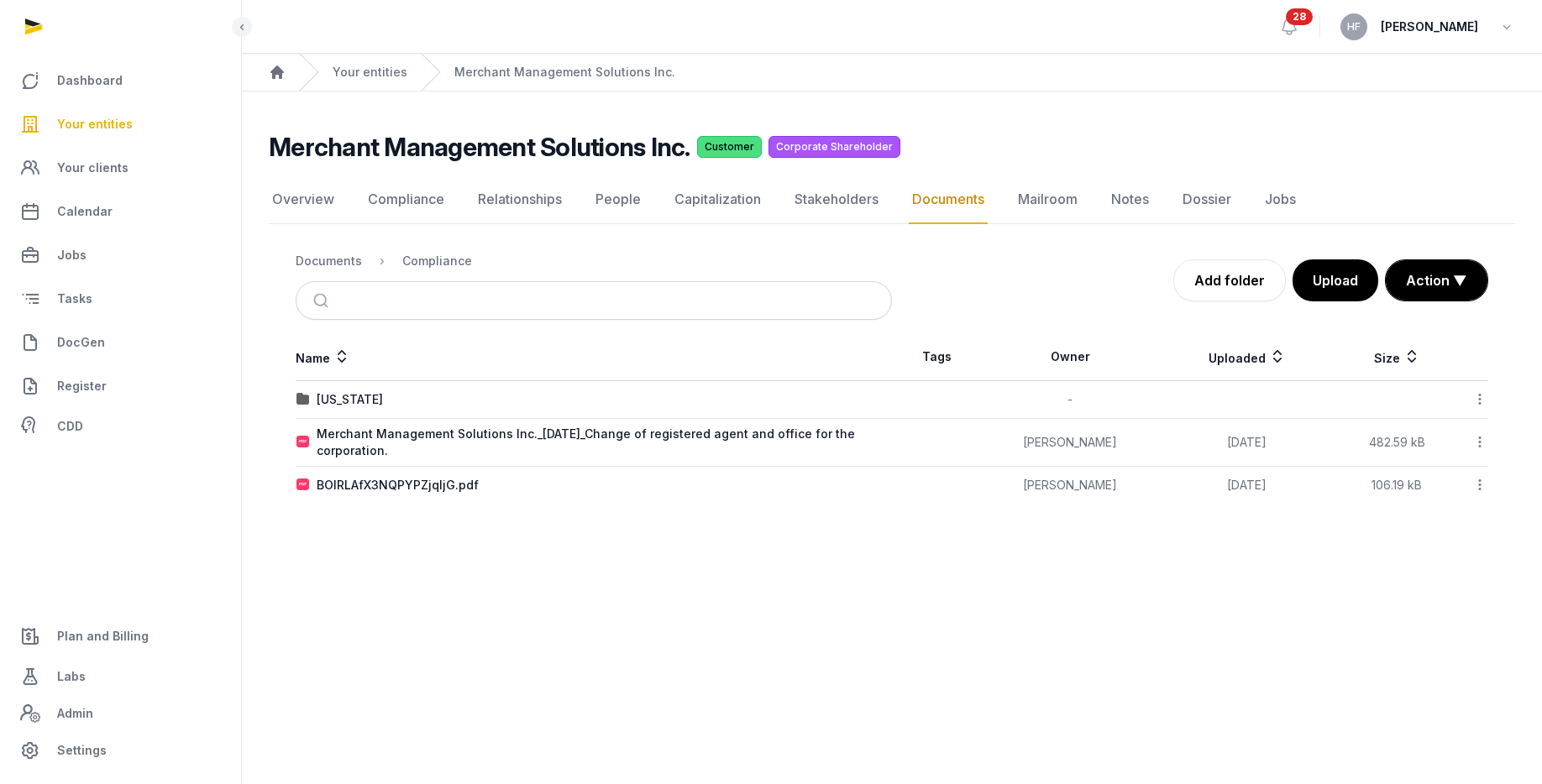
scroll to position [0, 0]
click at [341, 260] on div "Documents" at bounding box center [328, 261] width 66 height 17
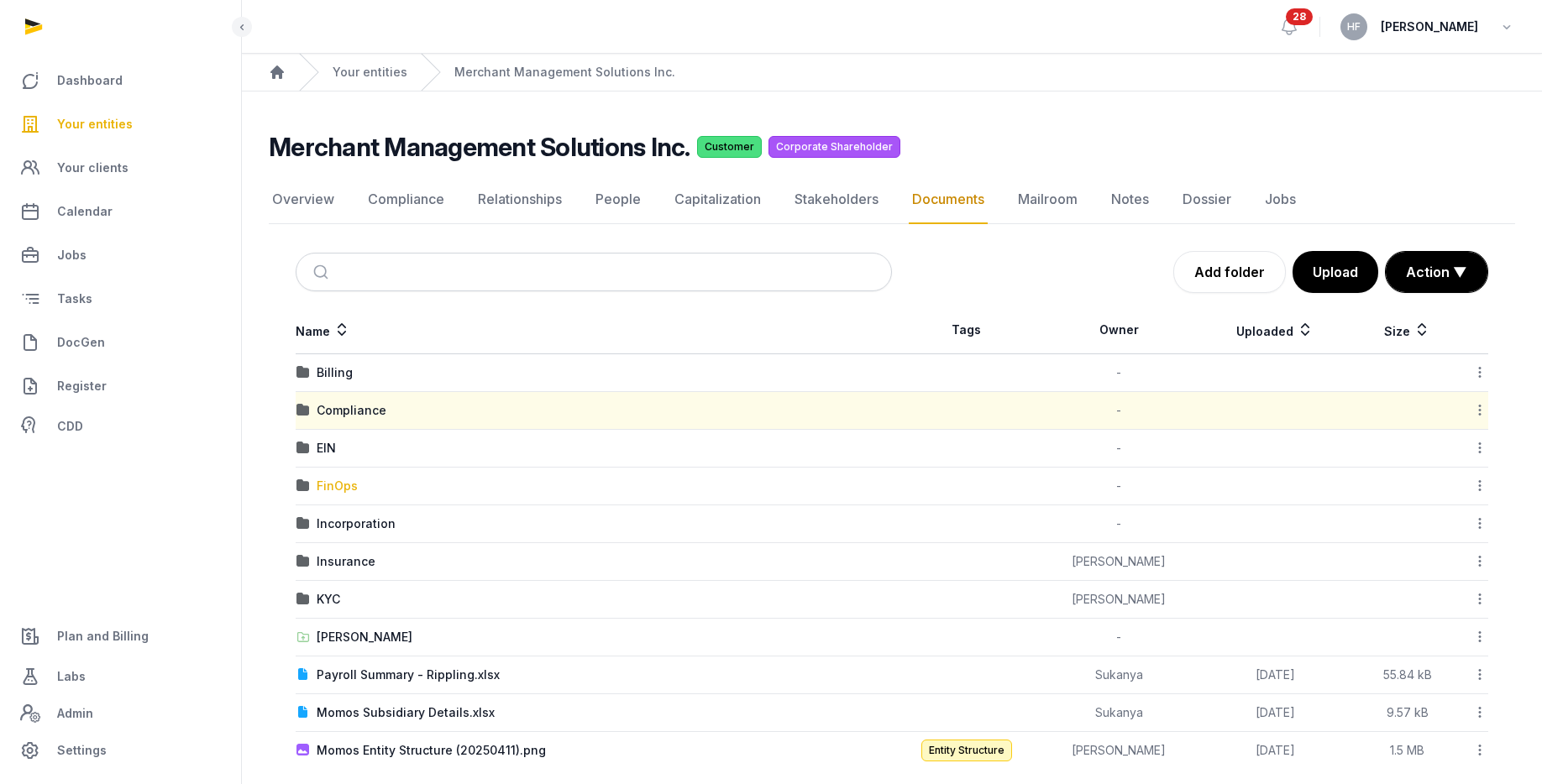
click at [336, 482] on div "FinOps" at bounding box center [337, 486] width 41 height 17
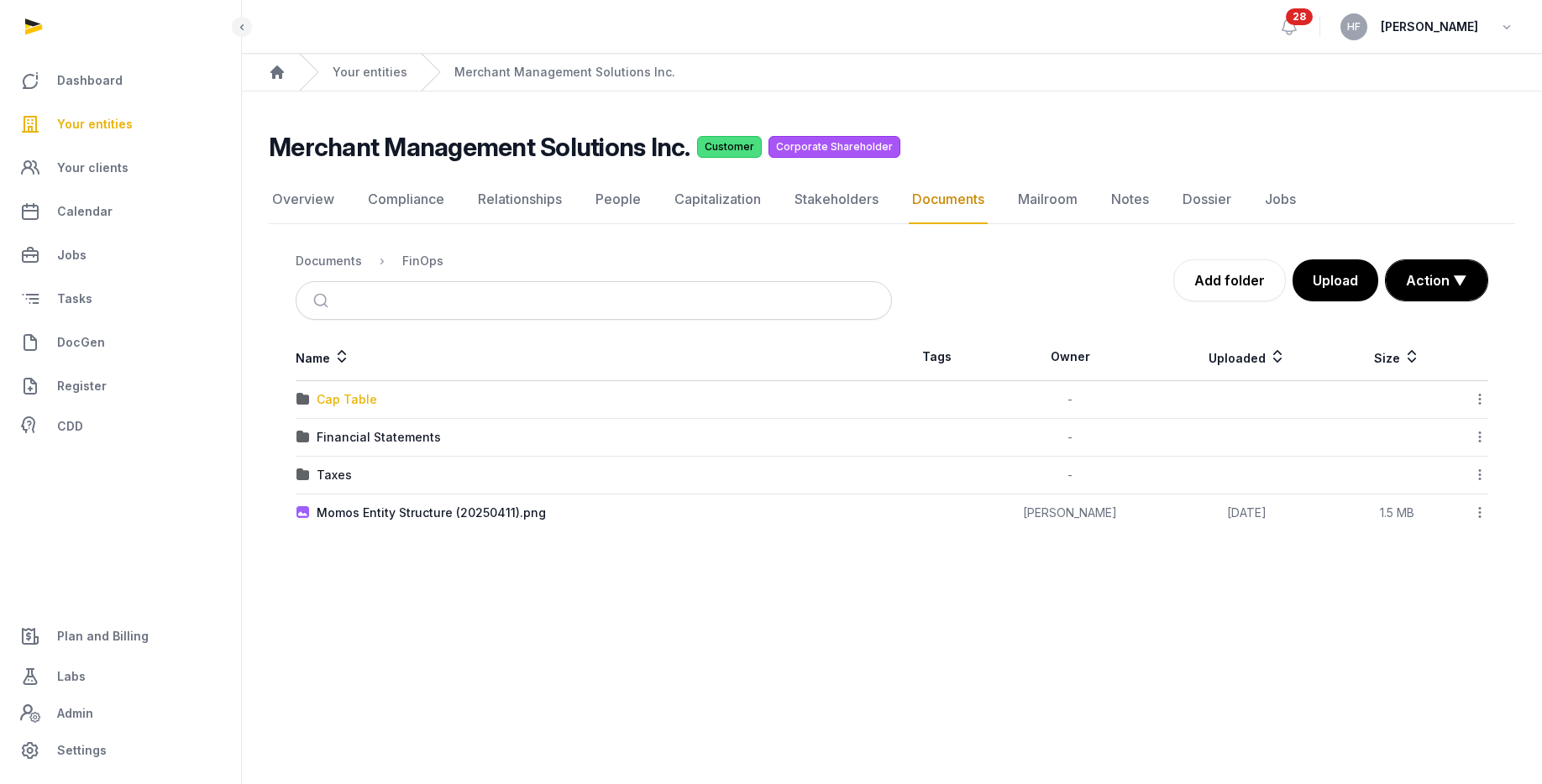
click at [338, 399] on div "Cap Table" at bounding box center [346, 399] width 61 height 17
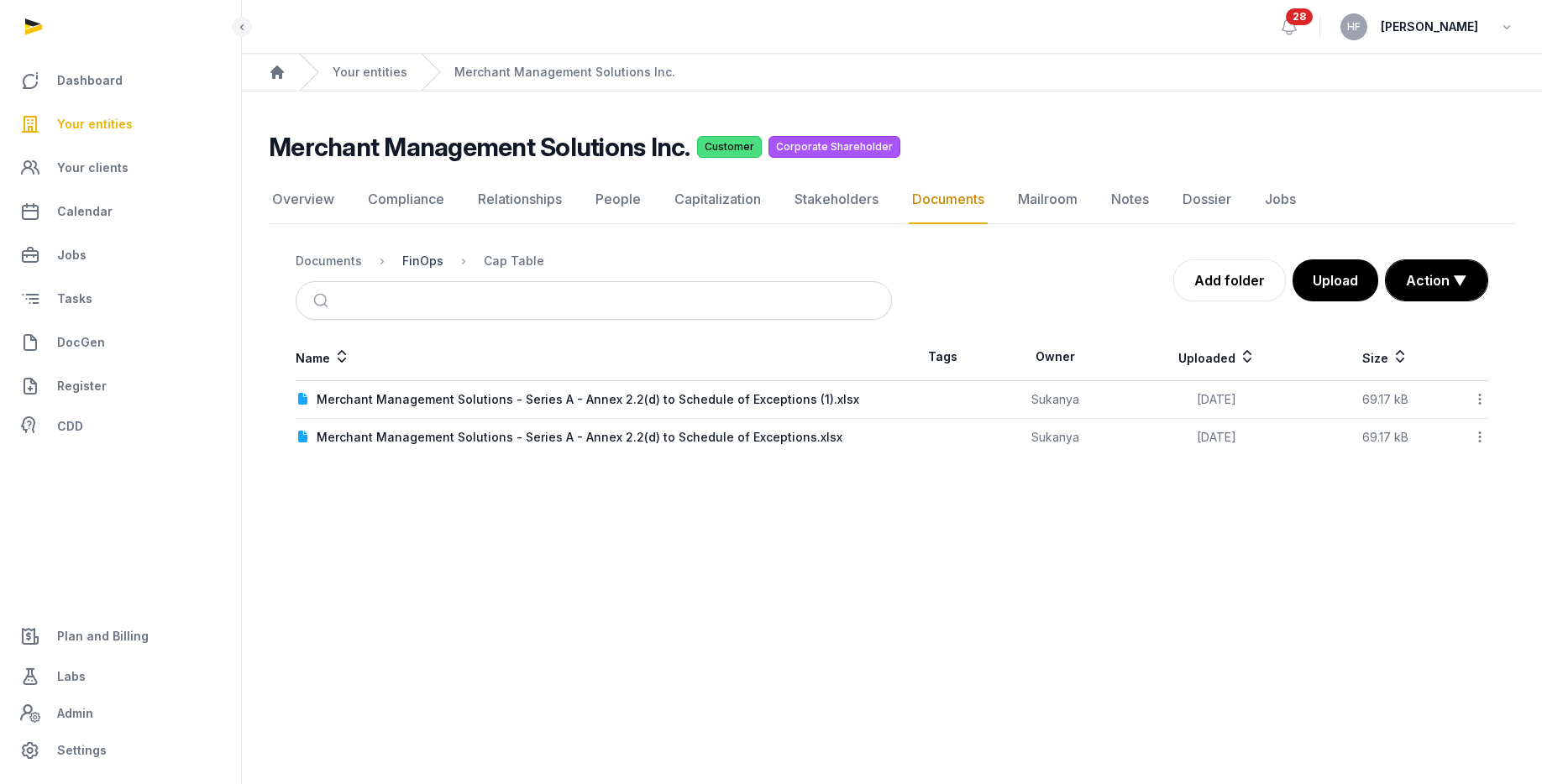
click at [407, 261] on div "FinOps" at bounding box center [423, 261] width 41 height 17
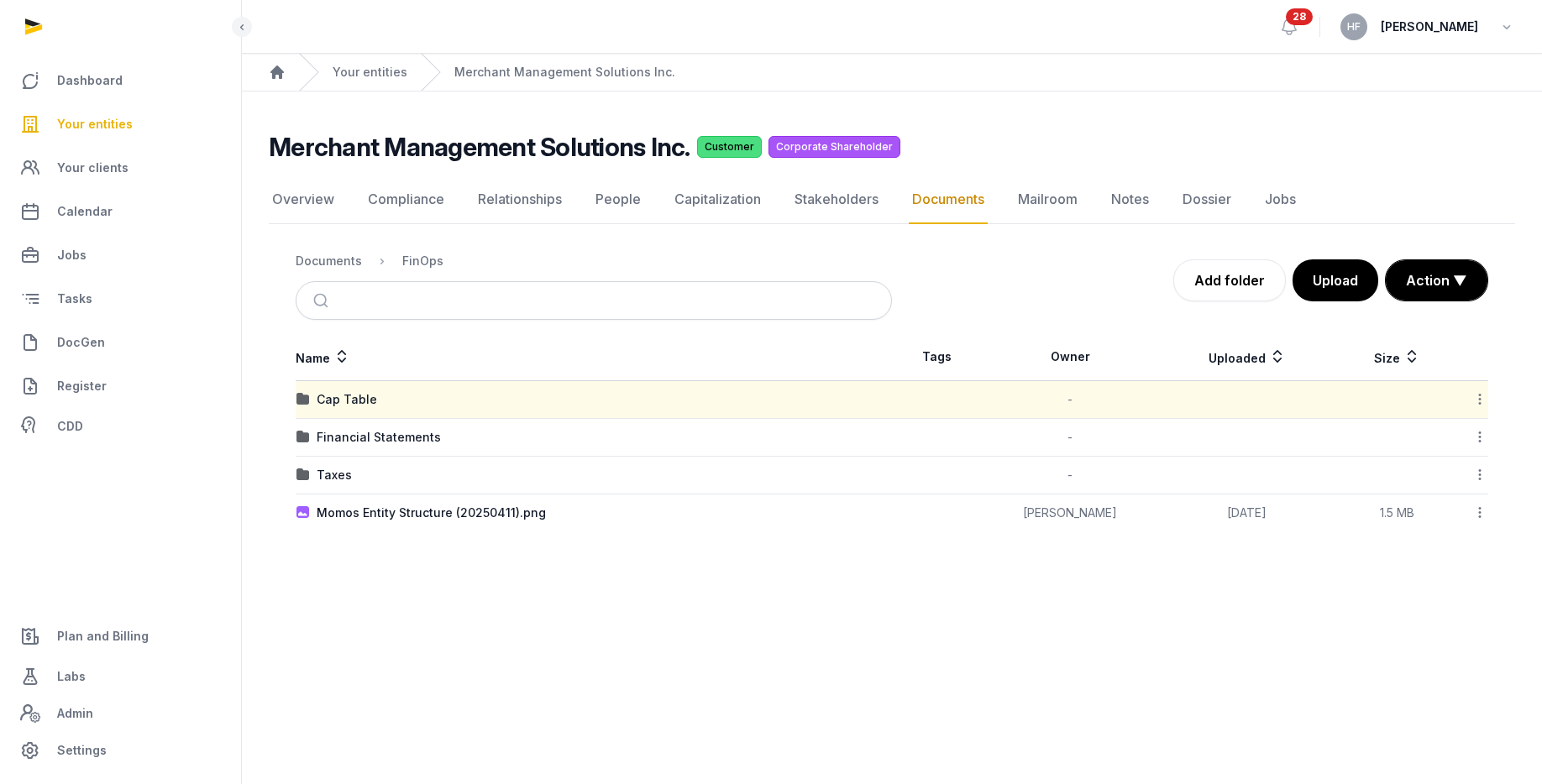
click at [1127, 398] on icon at bounding box center [1480, 399] width 15 height 18
click at [1127, 534] on div "Copy link" at bounding box center [1420, 534] width 134 height 30
click at [312, 203] on link "Overview" at bounding box center [304, 199] width 69 height 48
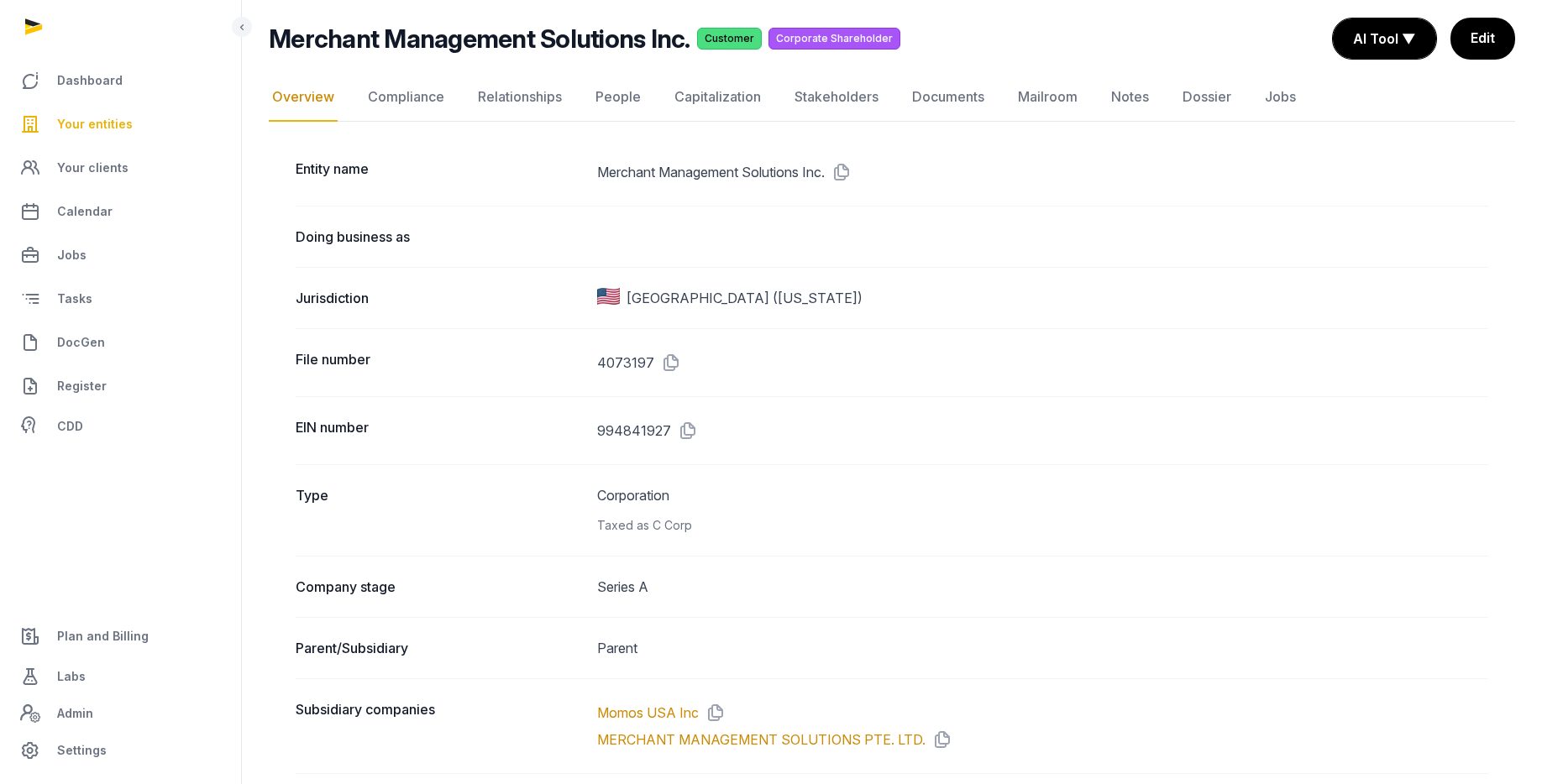
scroll to position [115, 0]
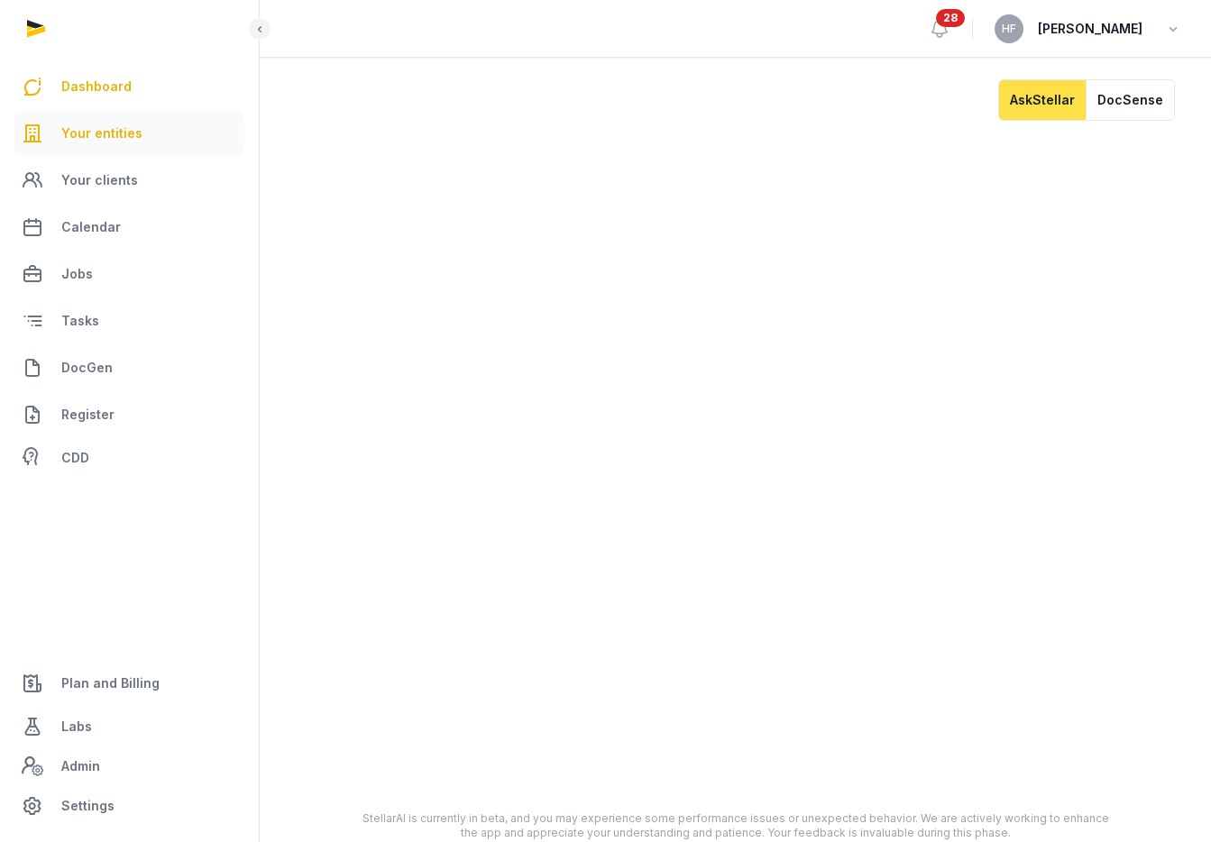
click at [78, 140] on span "Your entities" at bounding box center [101, 134] width 81 height 22
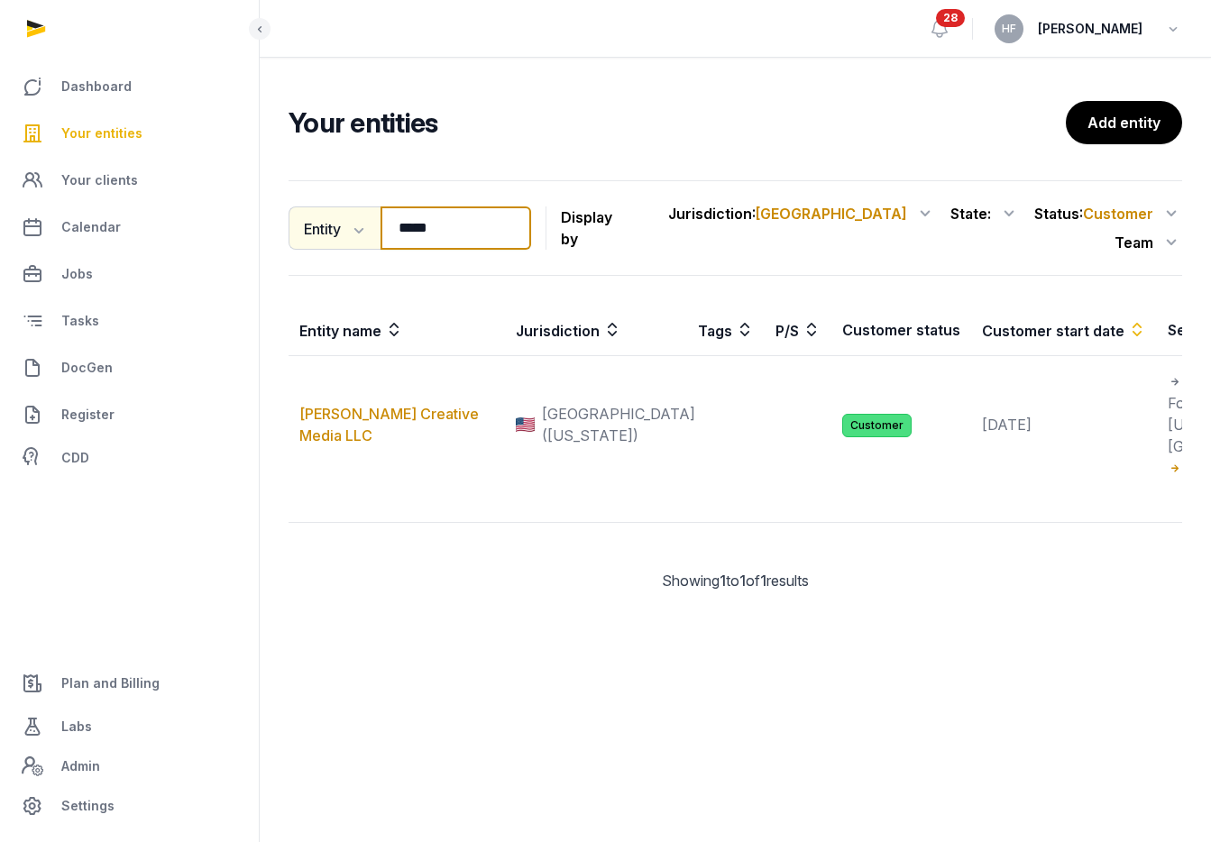
drag, startPoint x: 462, startPoint y: 223, endPoint x: 320, endPoint y: 217, distance: 141.7
click at [325, 218] on div "Entity Entity People Tags Services ***** Search" at bounding box center [410, 228] width 243 height 43
drag, startPoint x: 455, startPoint y: 226, endPoint x: 322, endPoint y: 206, distance: 134.2
click at [335, 207] on div "Entity Entity People Tags Services ***** Search" at bounding box center [410, 228] width 243 height 43
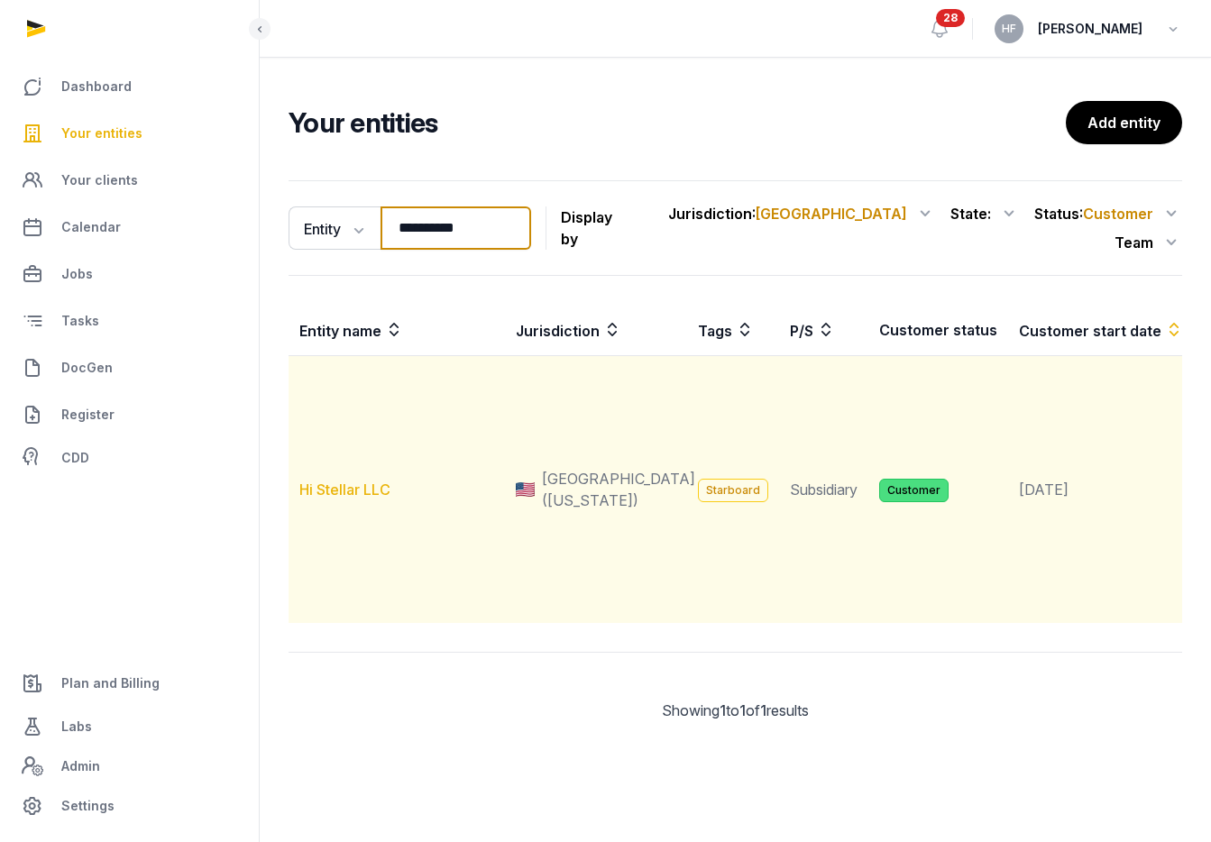
type input "**********"
click at [353, 499] on link "Hi Stellar LLC" at bounding box center [344, 490] width 91 height 18
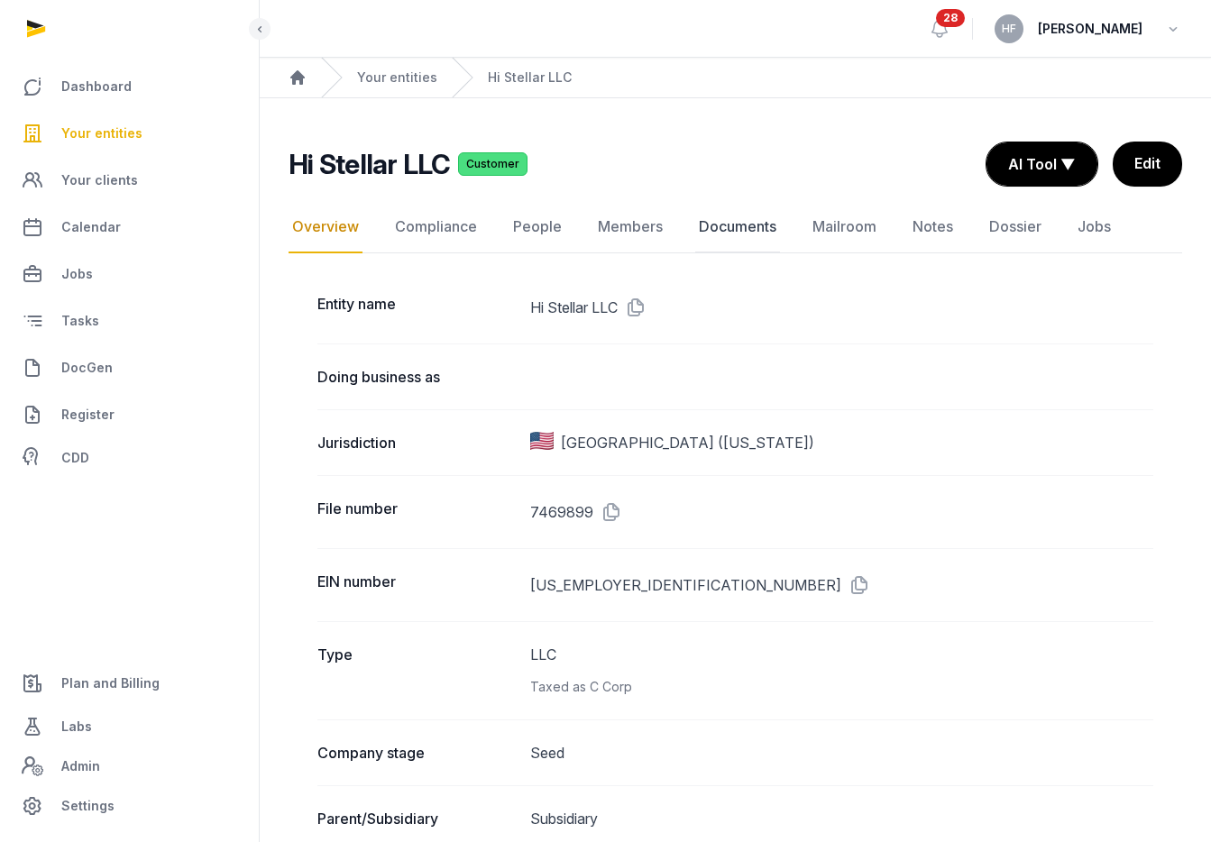
click at [750, 233] on link "Documents" at bounding box center [737, 227] width 85 height 52
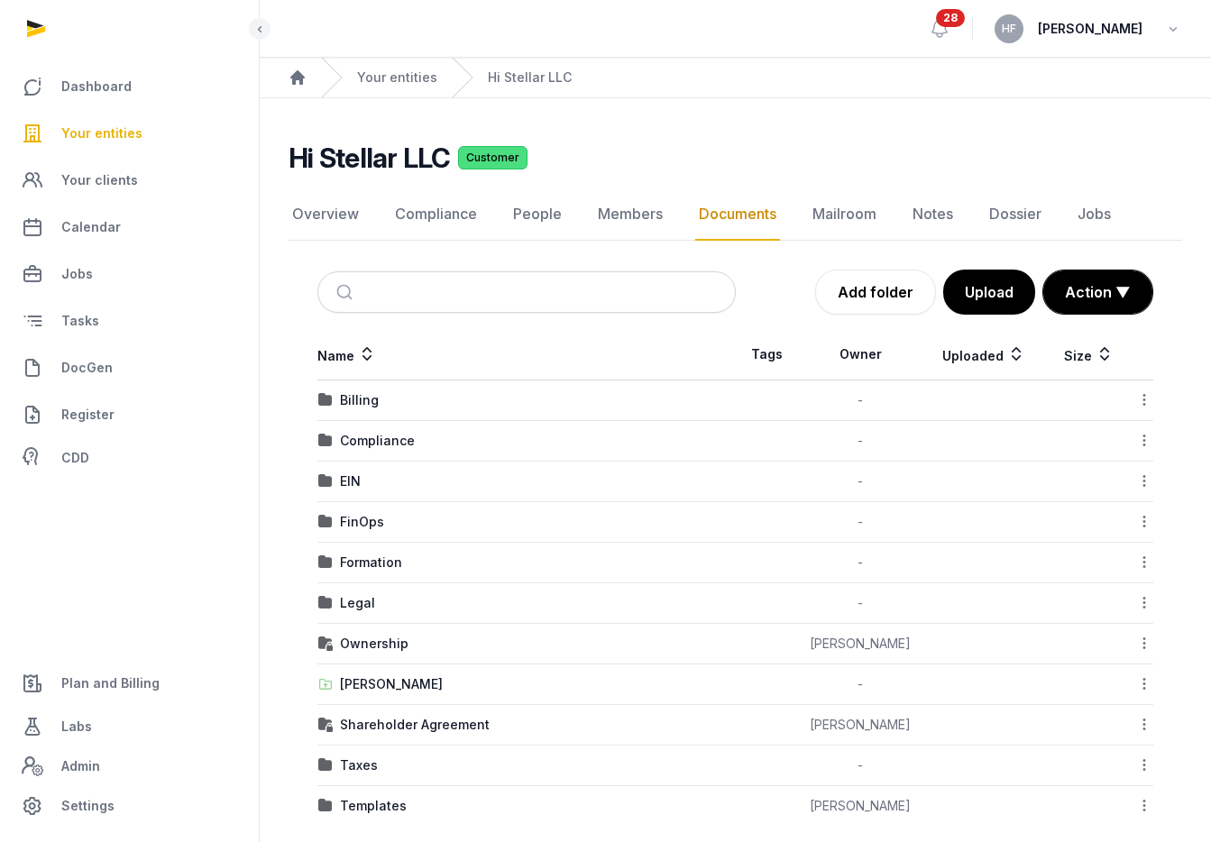
scroll to position [20, 0]
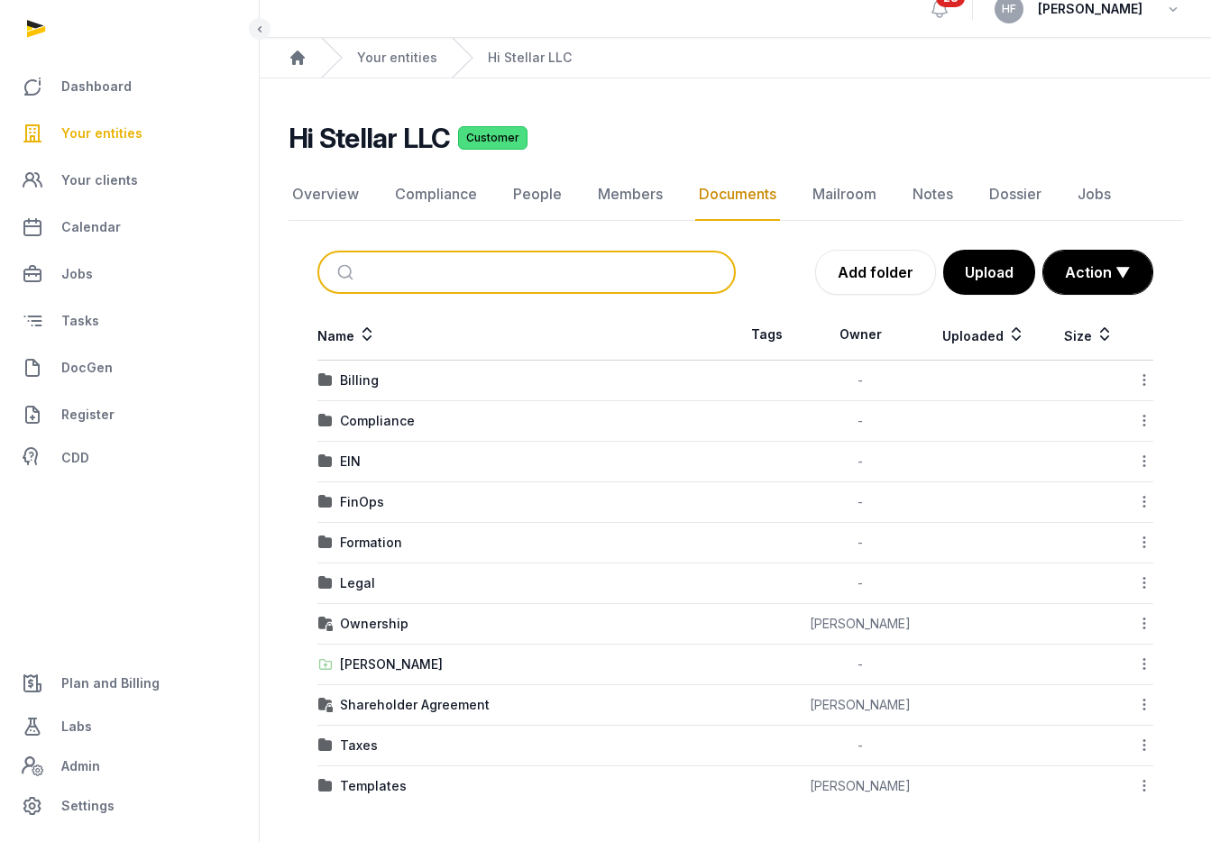
click at [426, 262] on input "search" at bounding box center [548, 273] width 358 height 40
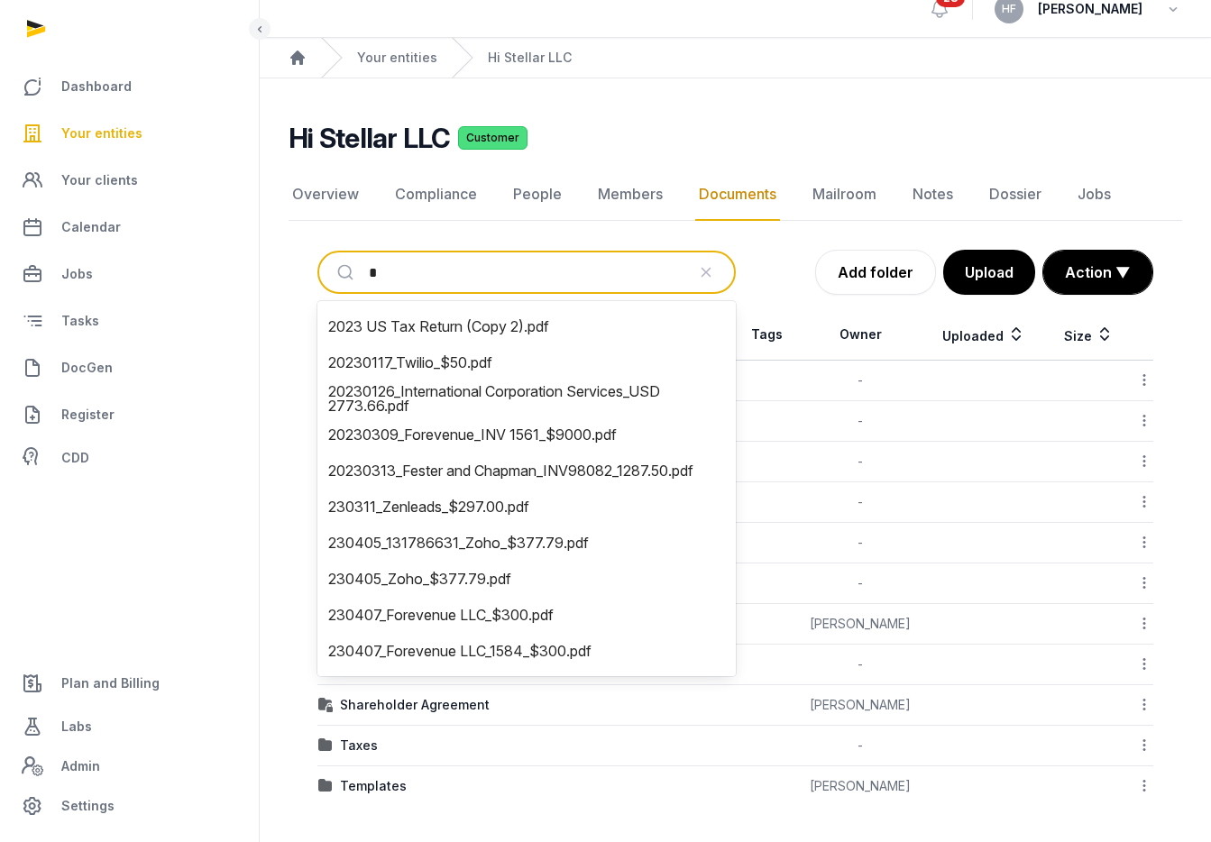
type input "**"
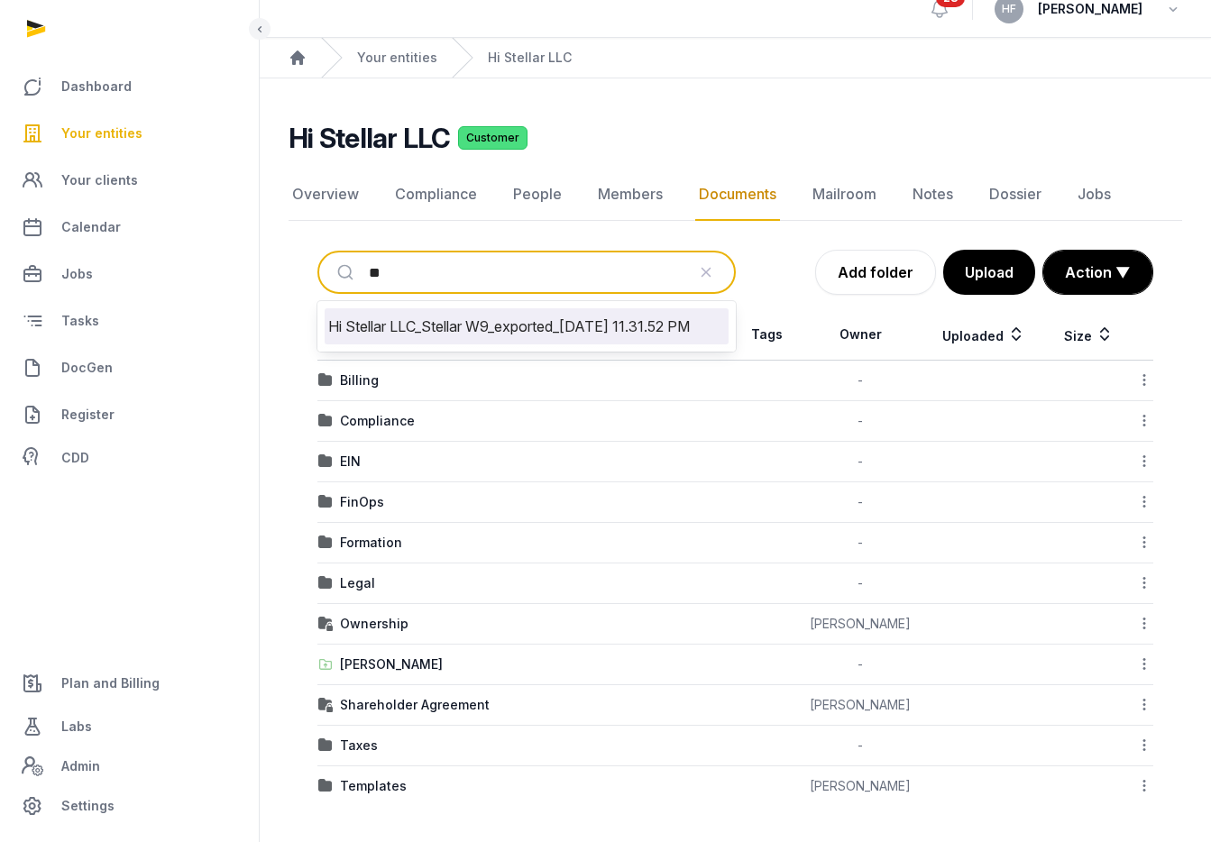
click at [504, 312] on li "Hi Stellar LLC_Stellar W9_exported_[DATE] 11.31.52 PM" at bounding box center [527, 326] width 404 height 36
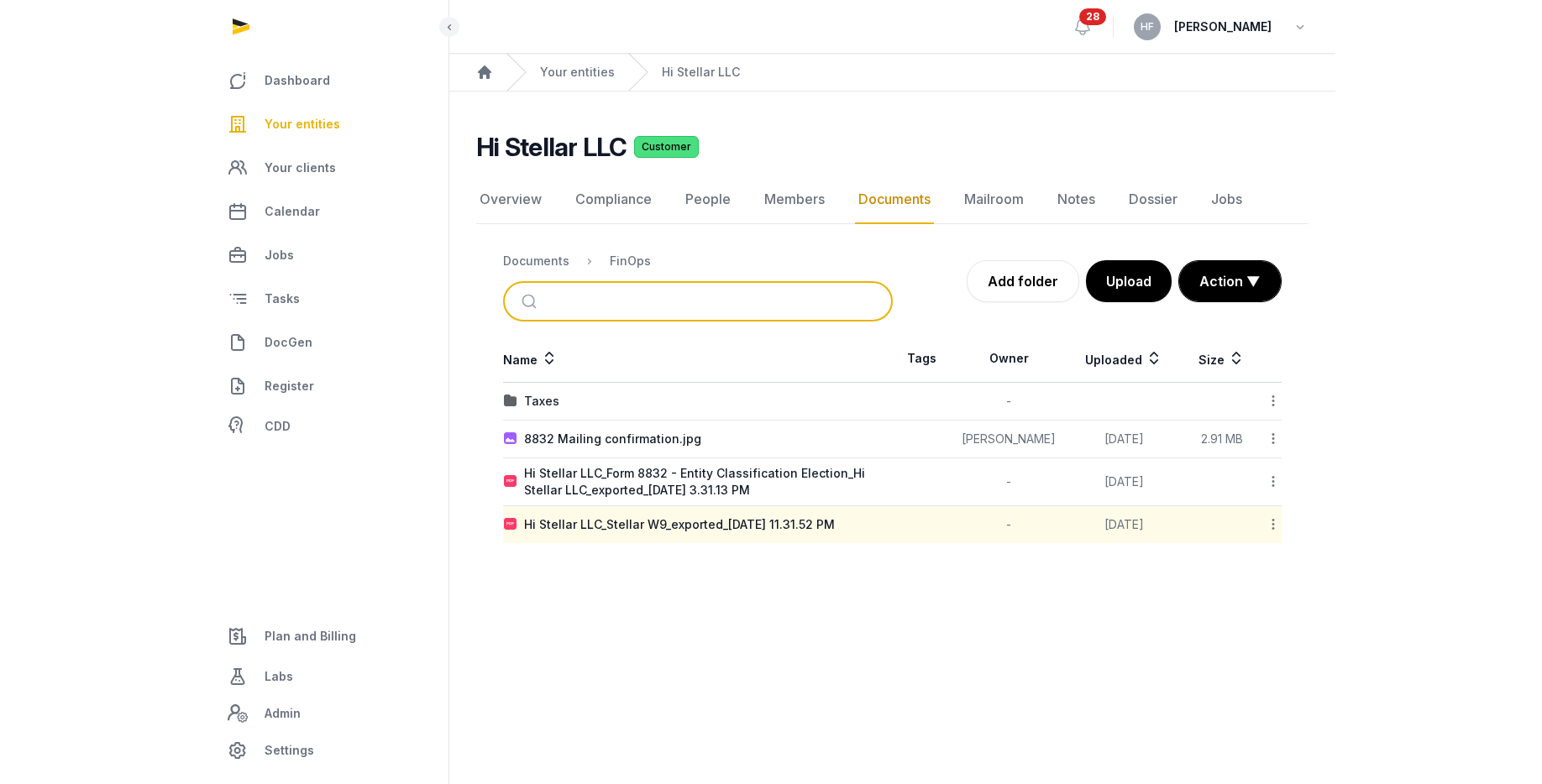
scroll to position [0, 0]
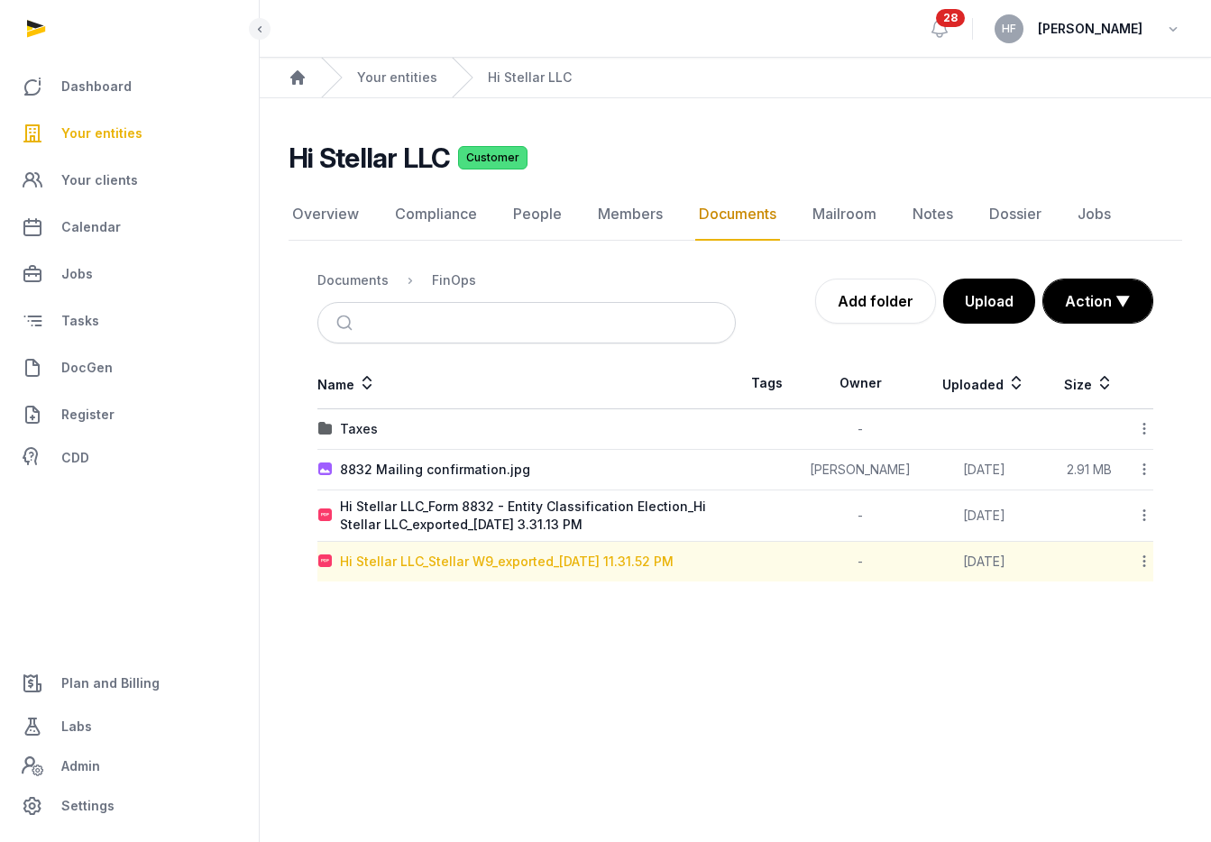
click at [580, 567] on div "Hi Stellar LLC_Stellar W9_exported_[DATE] 11.31.52 PM" at bounding box center [507, 562] width 334 height 18
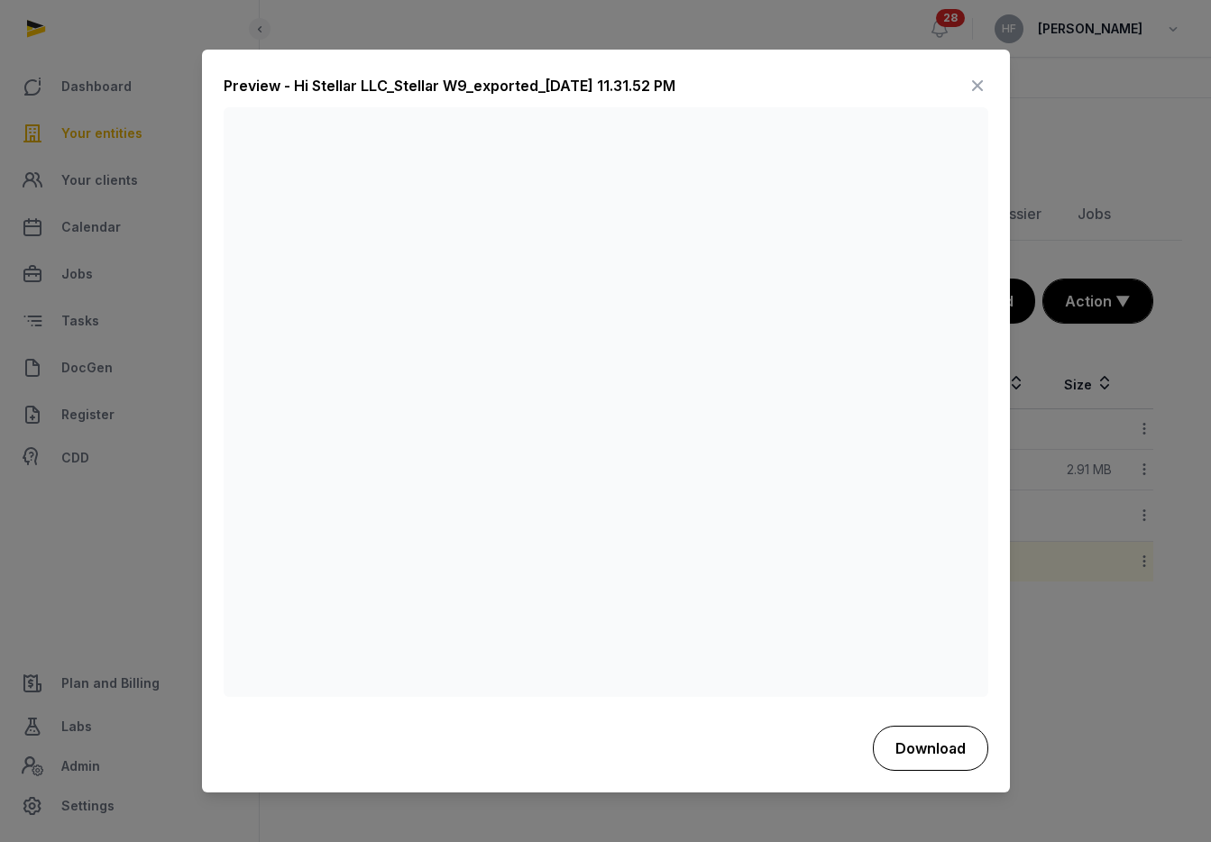
click at [930, 741] on button "Download" at bounding box center [930, 748] width 115 height 45
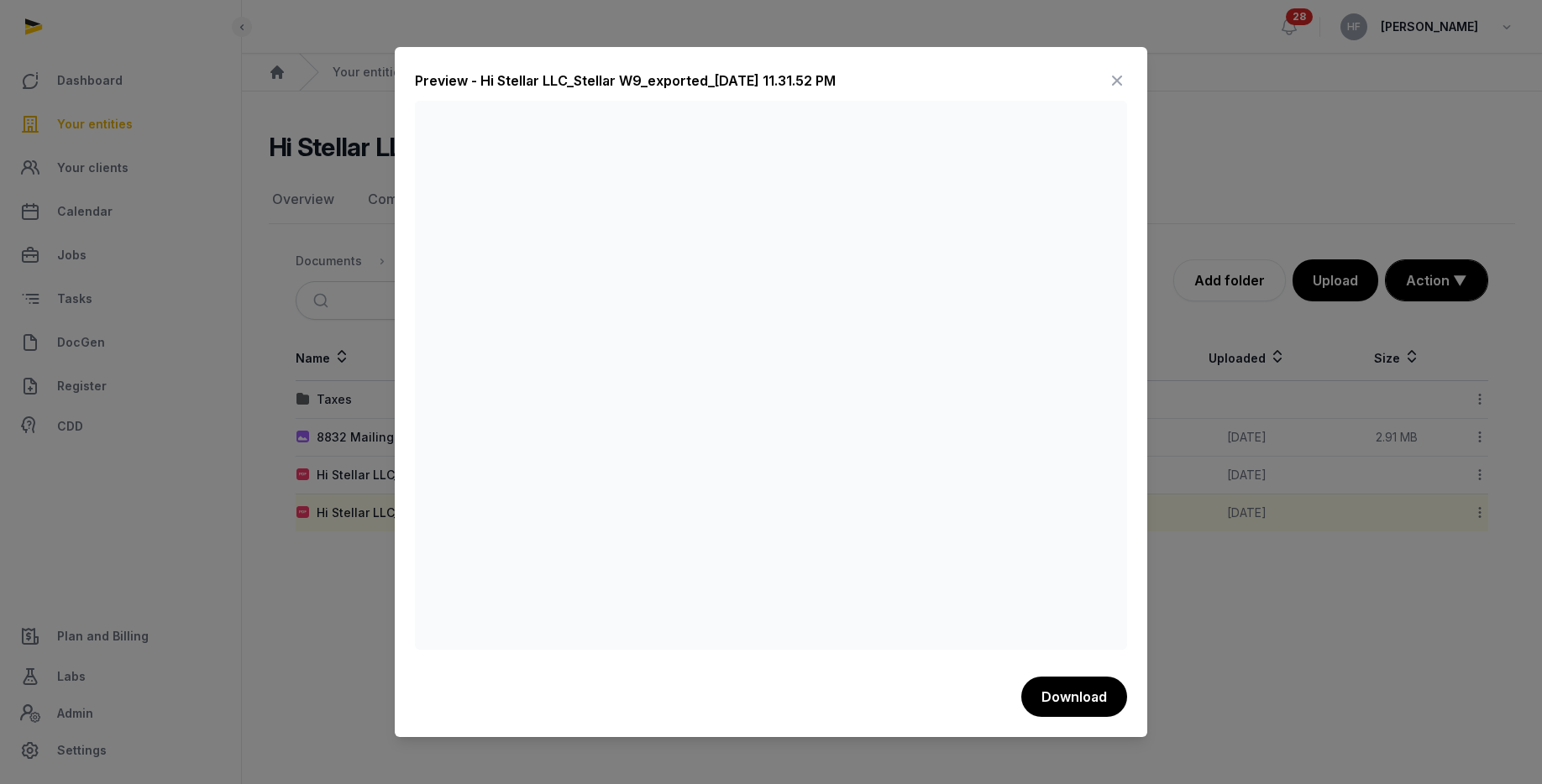
click at [1122, 73] on icon at bounding box center [1117, 80] width 20 height 27
